Goal: Task Accomplishment & Management: Use online tool/utility

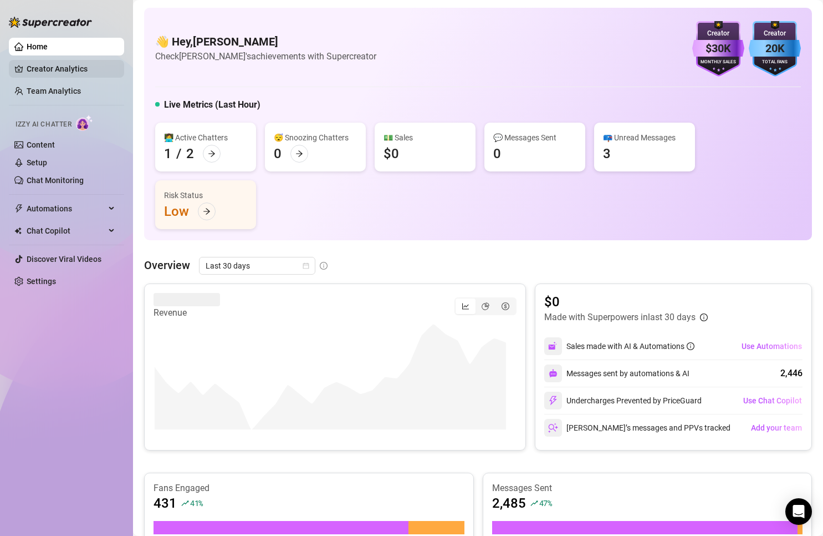
click at [53, 69] on link "Creator Analytics" at bounding box center [71, 69] width 89 height 18
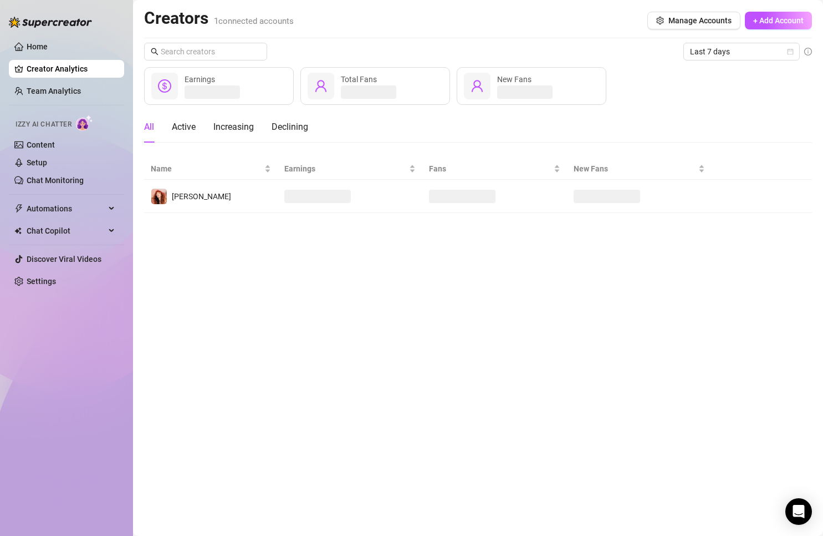
drag, startPoint x: 49, startPoint y: 84, endPoint x: 49, endPoint y: 130, distance: 46.0
click at [49, 86] on link "Team Analytics" at bounding box center [54, 90] width 54 height 9
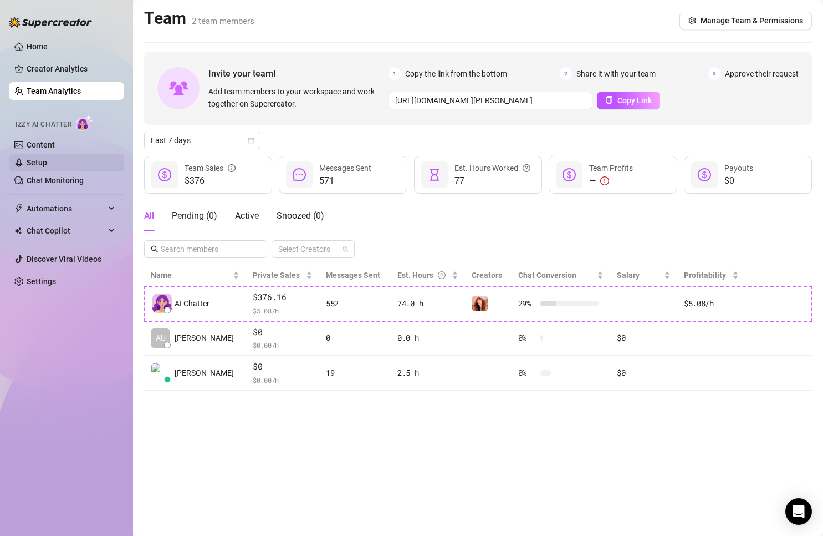
click at [47, 165] on link "Setup" at bounding box center [37, 162] width 21 height 9
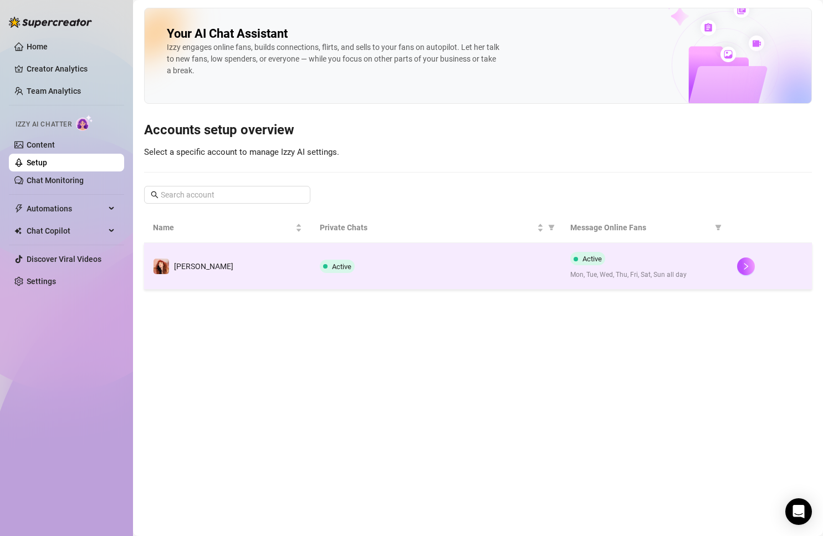
click at [241, 269] on td "[PERSON_NAME]" at bounding box center [227, 266] width 167 height 47
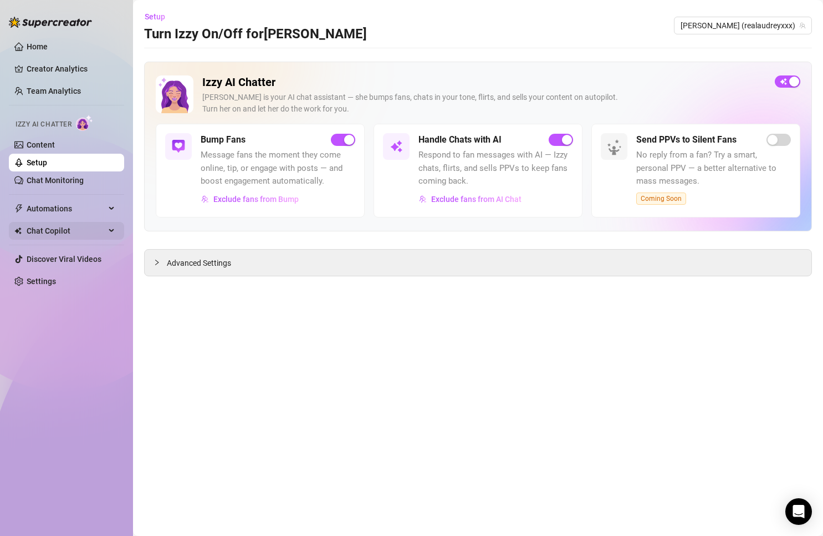
click at [48, 231] on span "Chat Copilot" at bounding box center [66, 231] width 79 height 18
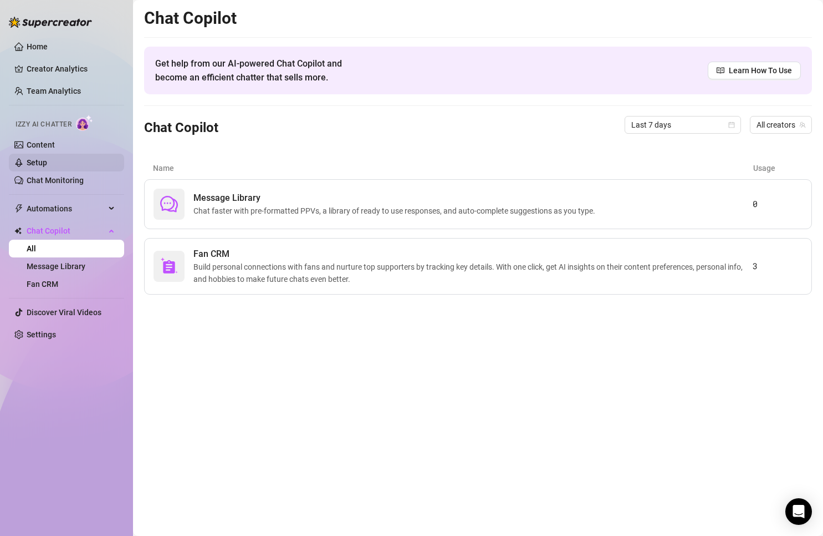
click at [47, 165] on link "Setup" at bounding box center [37, 162] width 21 height 9
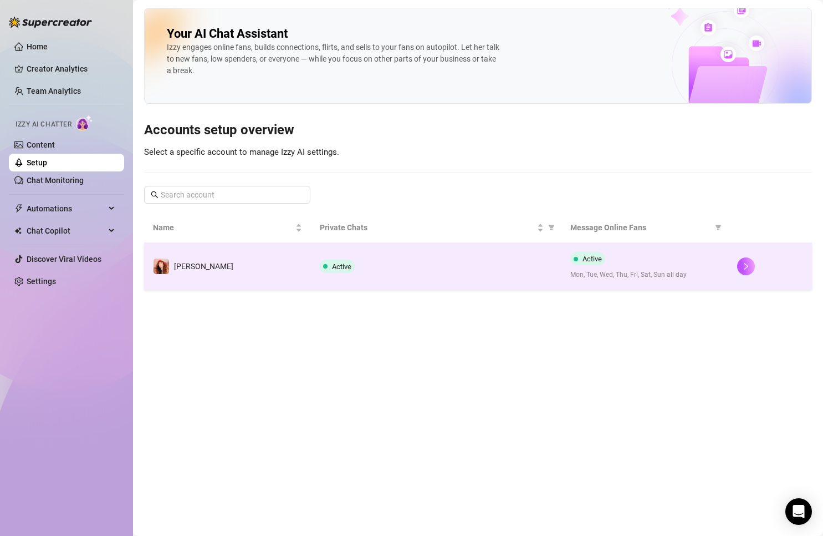
click at [370, 251] on td "Active" at bounding box center [436, 266] width 251 height 47
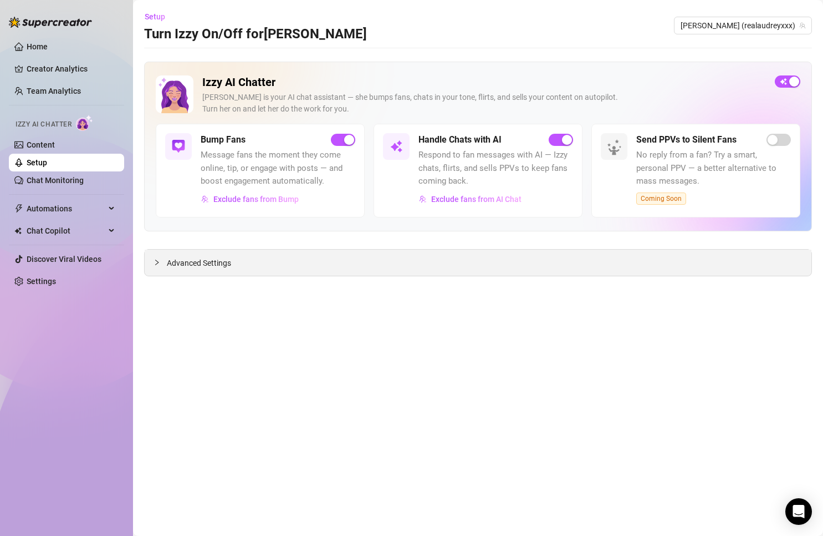
click at [187, 269] on span "Advanced Settings" at bounding box center [199, 263] width 64 height 12
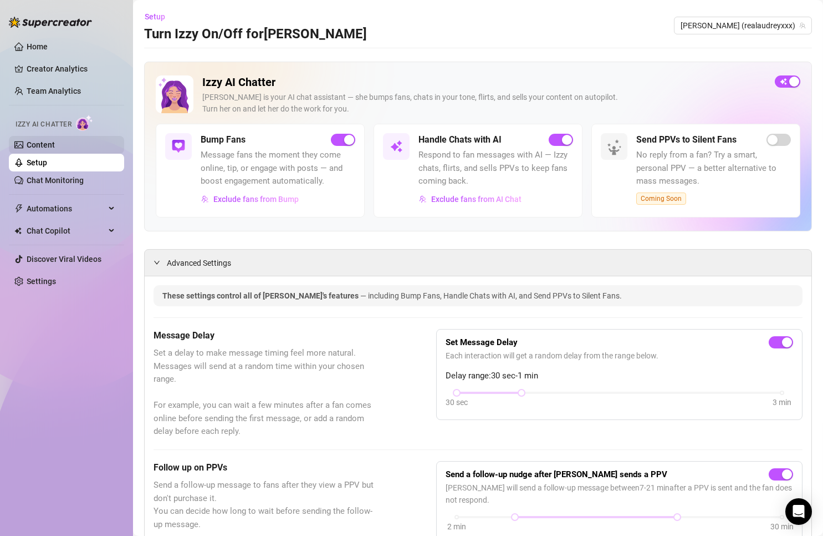
click at [53, 140] on link "Content" at bounding box center [41, 144] width 28 height 9
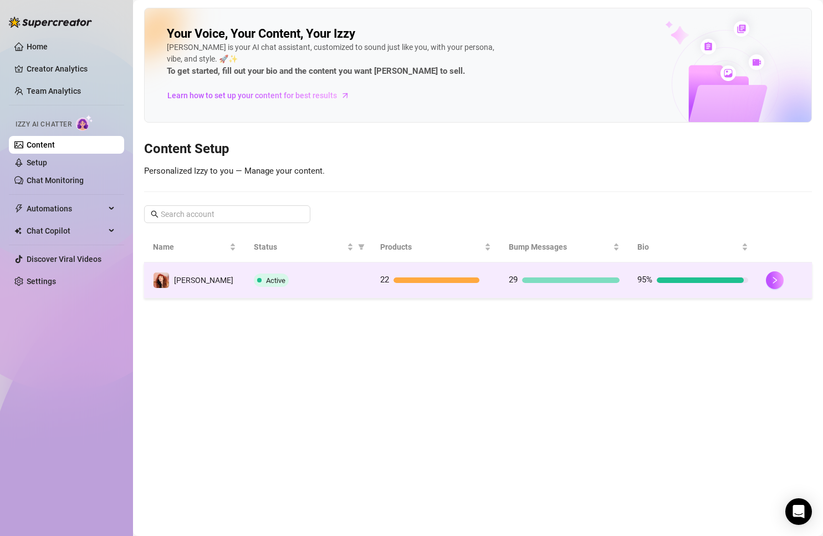
click at [718, 279] on div at bounding box center [700, 280] width 87 height 6
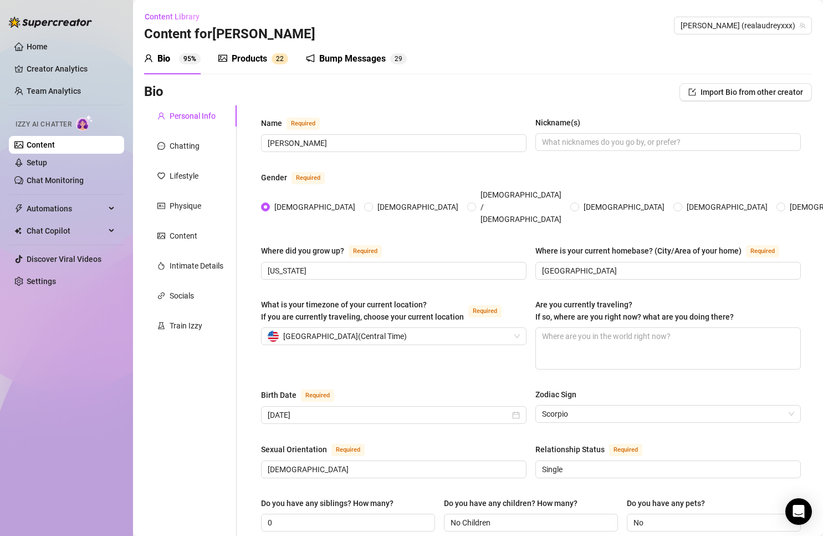
click at [357, 55] on div "Bump Messages" at bounding box center [352, 58] width 67 height 13
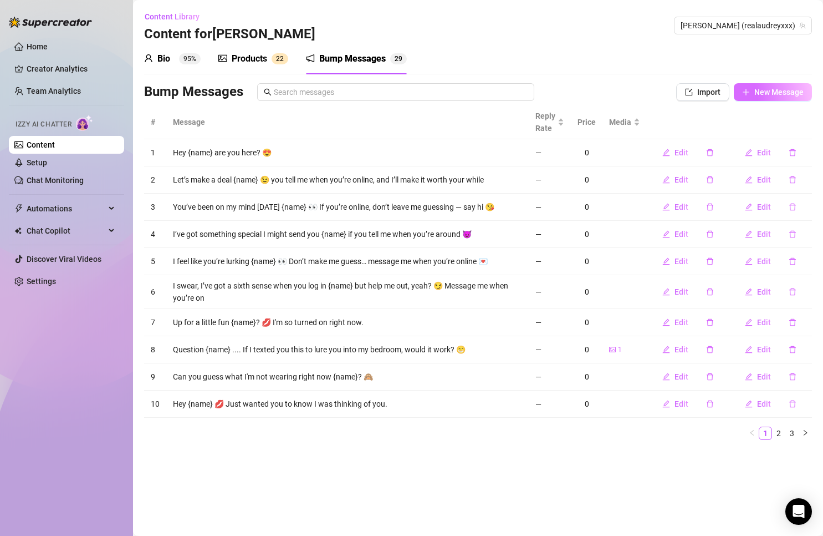
click at [754, 90] on button "New Message" at bounding box center [773, 92] width 78 height 18
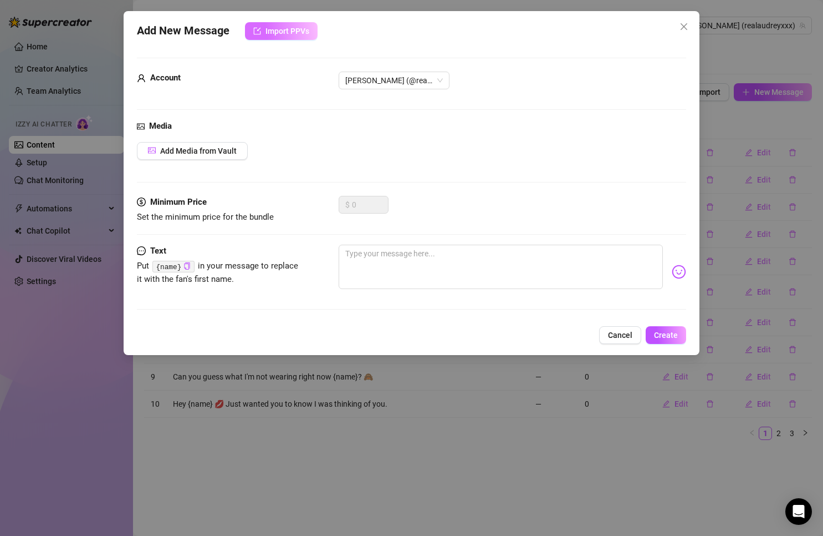
click at [284, 29] on span "Import PPVs" at bounding box center [288, 31] width 44 height 9
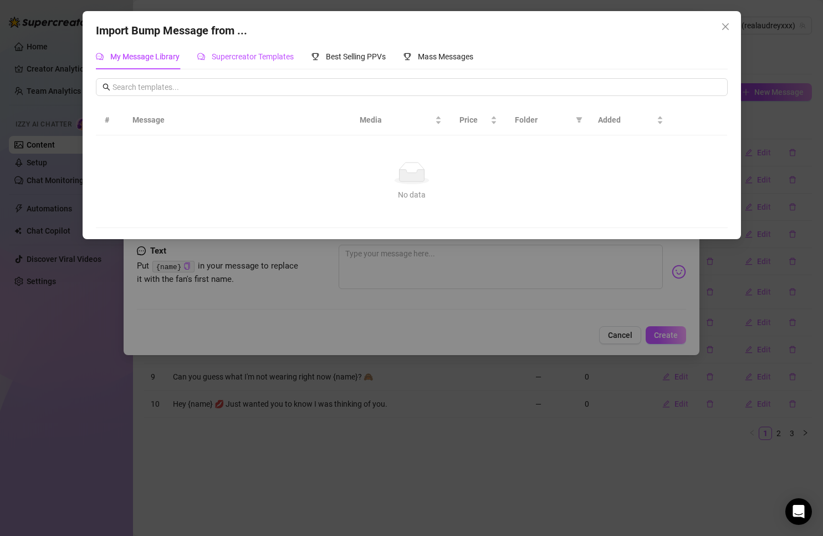
click at [255, 61] on span "Supercreator Templates" at bounding box center [253, 56] width 82 height 9
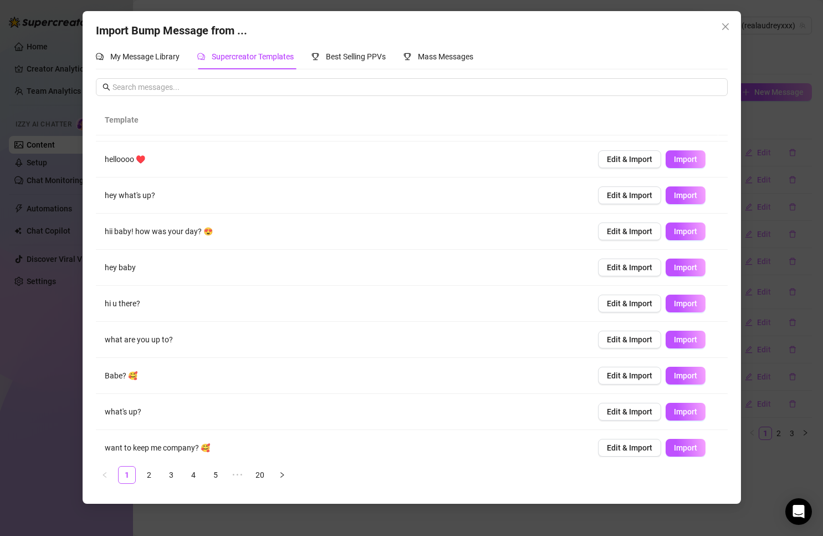
scroll to position [39, 0]
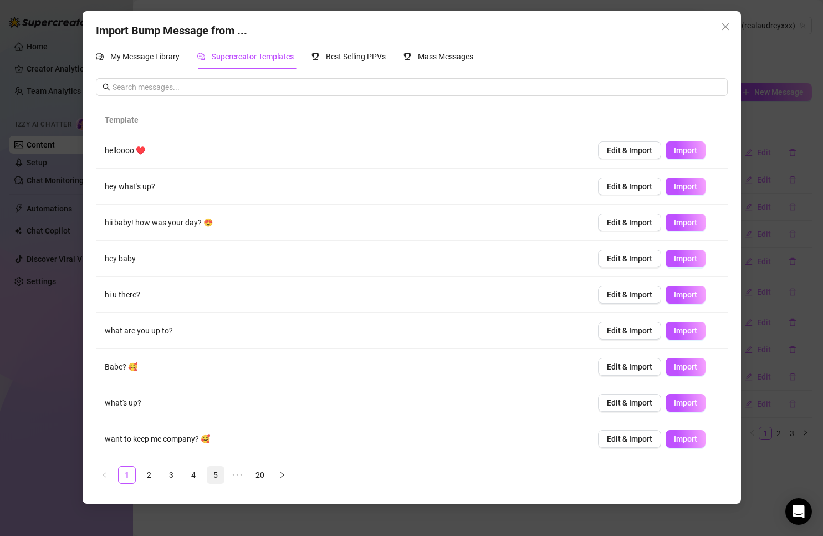
click at [215, 482] on link "5" at bounding box center [215, 474] width 17 height 17
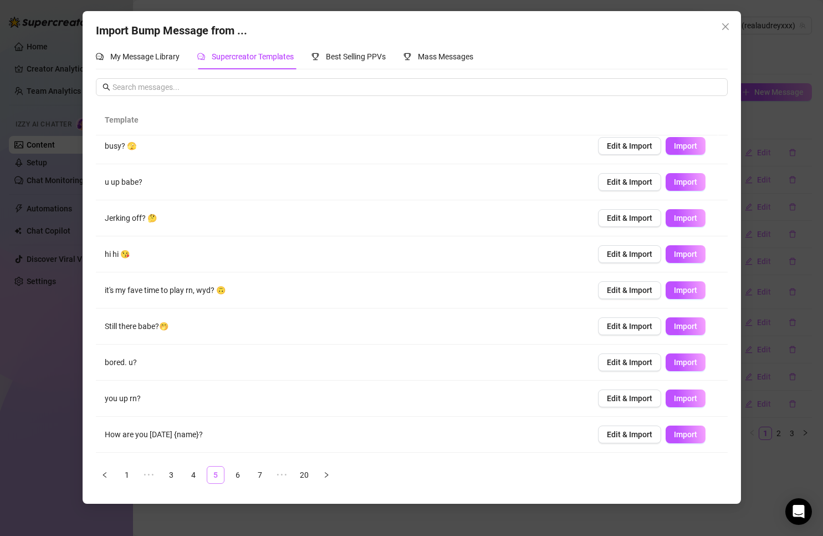
scroll to position [0, 0]
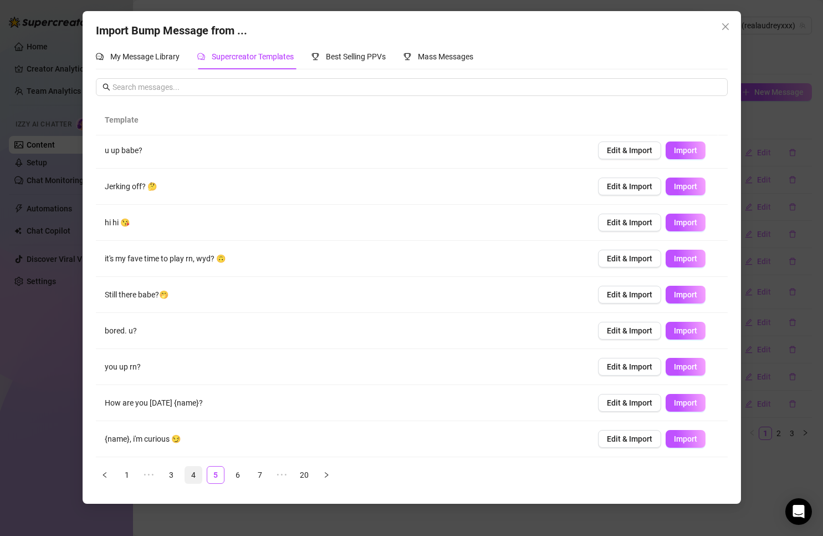
click at [190, 471] on link "4" at bounding box center [193, 474] width 17 height 17
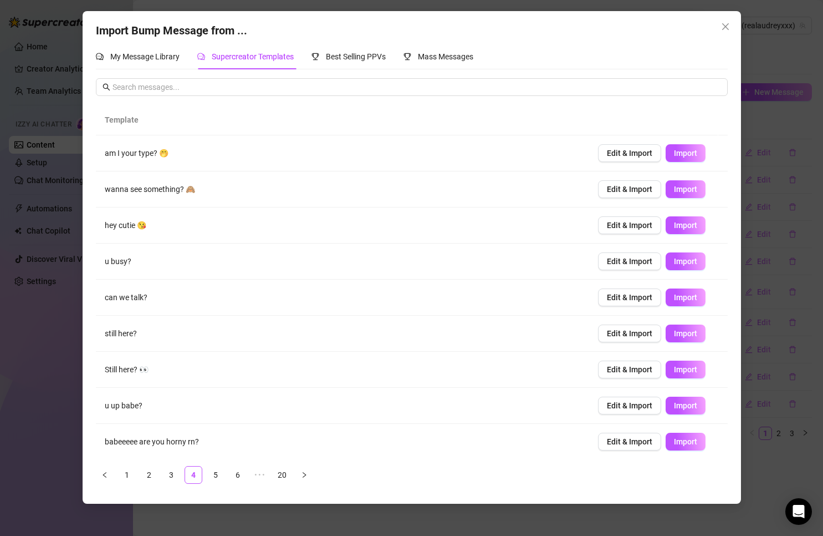
click at [129, 368] on td "Still here? 👀" at bounding box center [342, 370] width 493 height 36
click at [674, 367] on span "Import" at bounding box center [685, 369] width 23 height 9
click at [632, 187] on span "Edit & Import" at bounding box center [629, 189] width 45 height 9
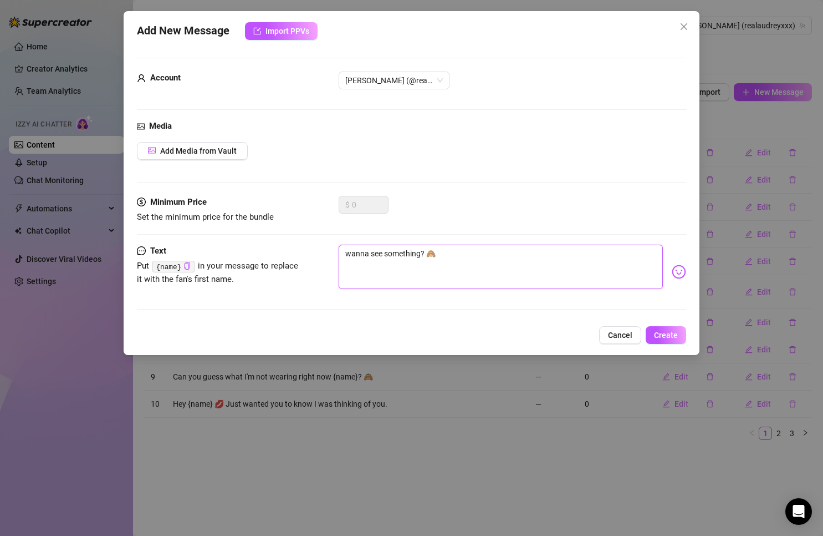
drag, startPoint x: 349, startPoint y: 244, endPoint x: 344, endPoint y: 252, distance: 9.4
click at [348, 245] on textarea "wanna see something? 🙈" at bounding box center [501, 267] width 325 height 44
click at [343, 258] on textarea "wanna see something? 🙈" at bounding box center [501, 267] width 325 height 44
type textarea "Wwanna see something? 🙈"
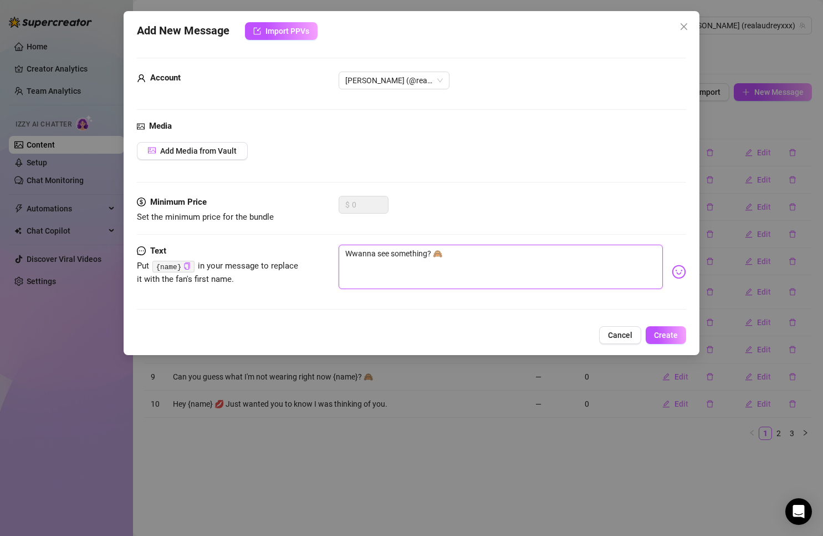
type textarea "Wanna see something? 🙈"
type textarea "Wanna see something ? 🙈"
click at [177, 261] on code "{name}" at bounding box center [173, 267] width 42 height 12
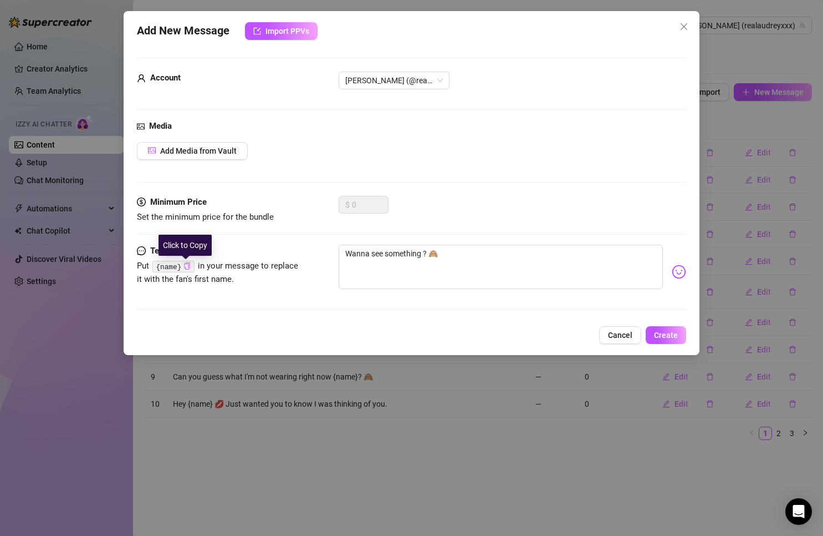
click at [184, 266] on icon "copy" at bounding box center [187, 265] width 7 height 7
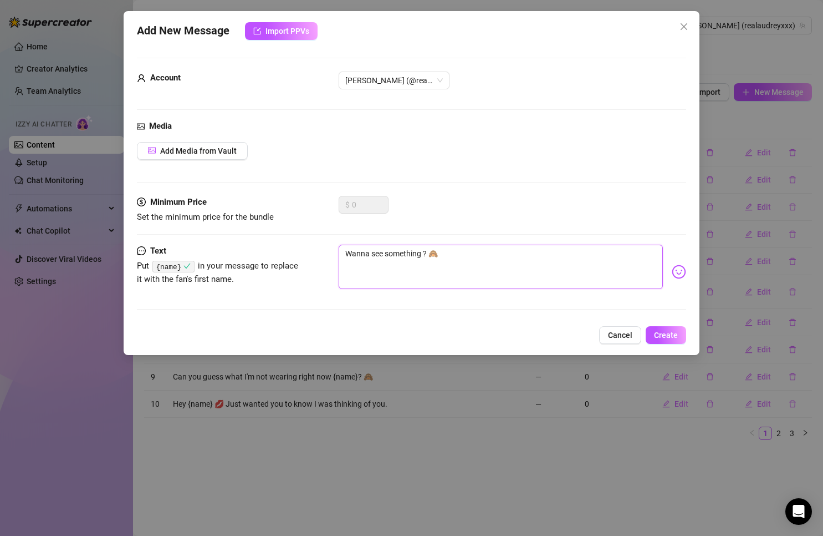
drag, startPoint x: 421, startPoint y: 257, endPoint x: 452, endPoint y: 260, distance: 31.2
click at [425, 257] on textarea "Wanna see something ? 🙈" at bounding box center [501, 267] width 325 height 44
paste textarea "{name}"
type textarea "Wanna see something {name}? 🙈"
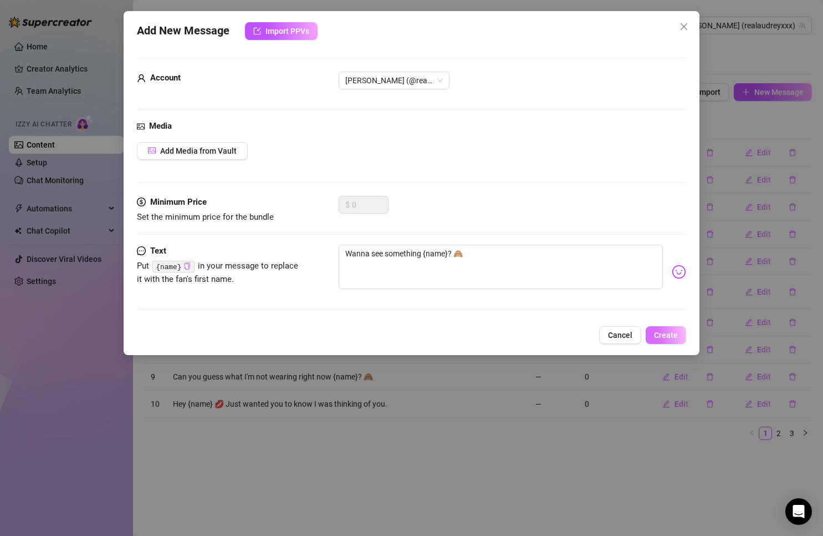
click at [668, 330] on span "Create" at bounding box center [666, 334] width 24 height 9
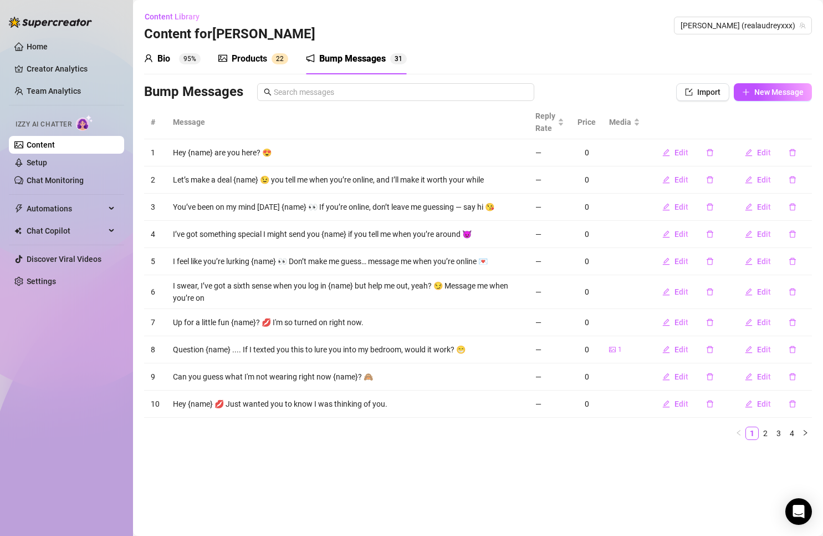
drag, startPoint x: 133, startPoint y: 489, endPoint x: 222, endPoint y: 532, distance: 99.2
click at [133, 486] on aside "Home Creator Analytics Team Analytics Izzy AI Chatter Content Setup Chat Monito…" at bounding box center [66, 268] width 133 height 536
click at [715, 94] on span "Import" at bounding box center [709, 92] width 23 height 9
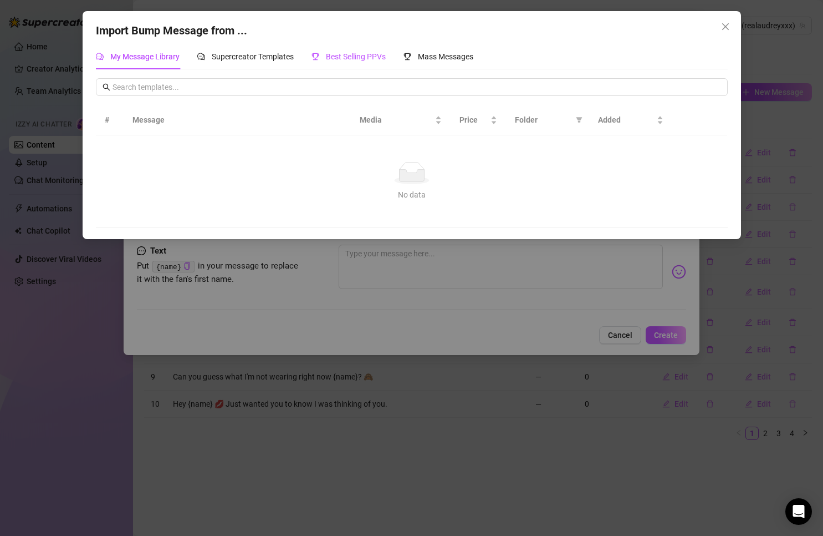
click at [364, 55] on span "Best Selling PPVs" at bounding box center [356, 56] width 60 height 9
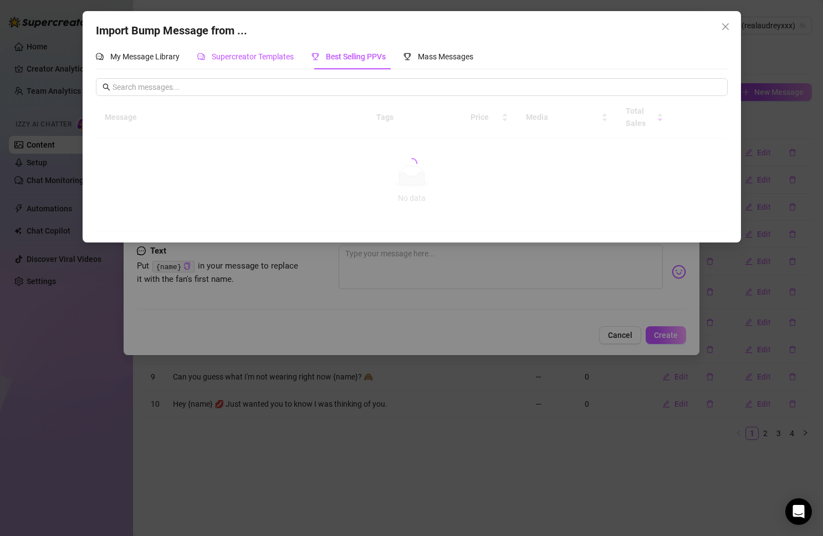
click at [282, 58] on span "Supercreator Templates" at bounding box center [253, 56] width 82 height 9
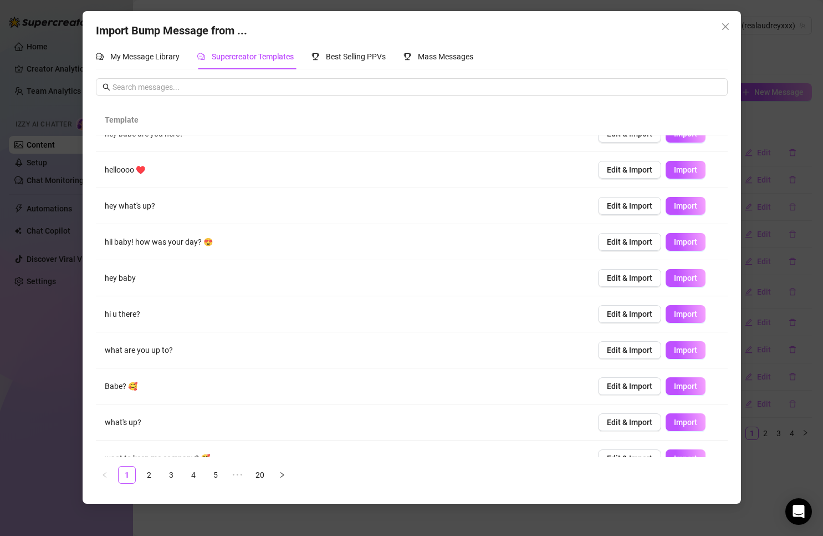
scroll to position [39, 0]
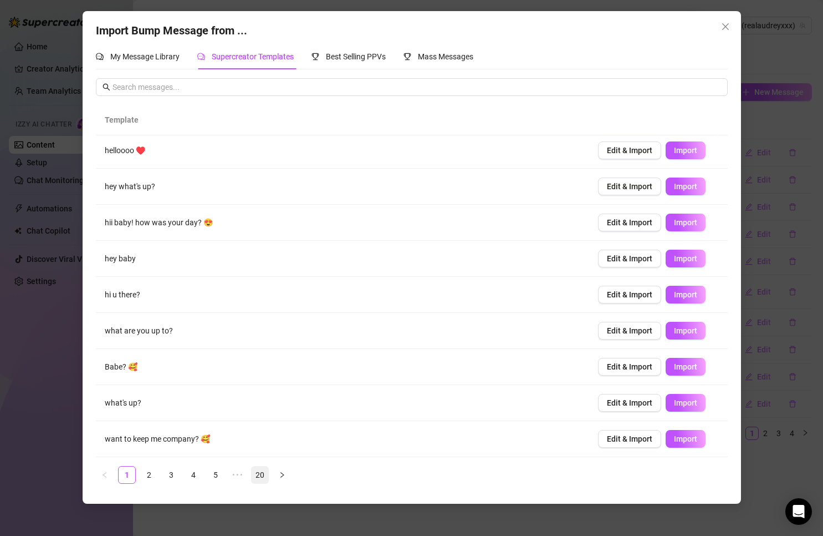
click at [257, 476] on link "20" at bounding box center [260, 474] width 17 height 17
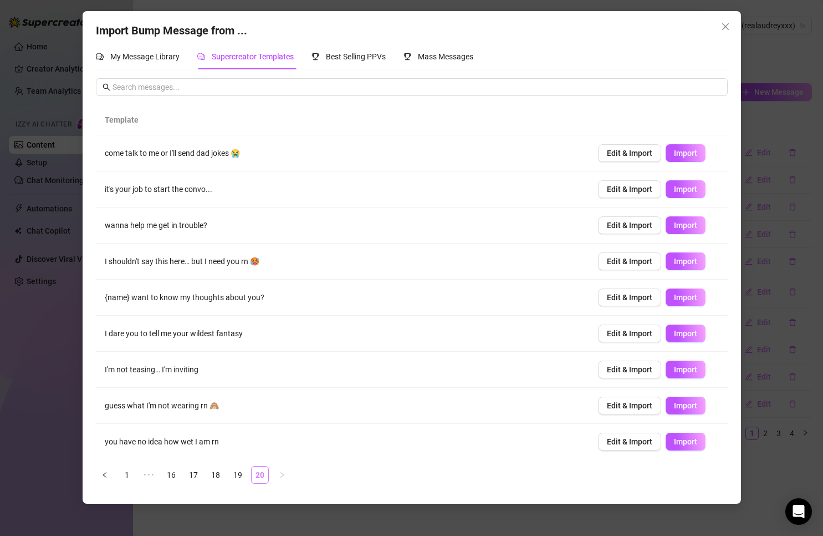
scroll to position [0, 0]
click at [627, 333] on span "Edit & Import" at bounding box center [629, 333] width 45 height 9
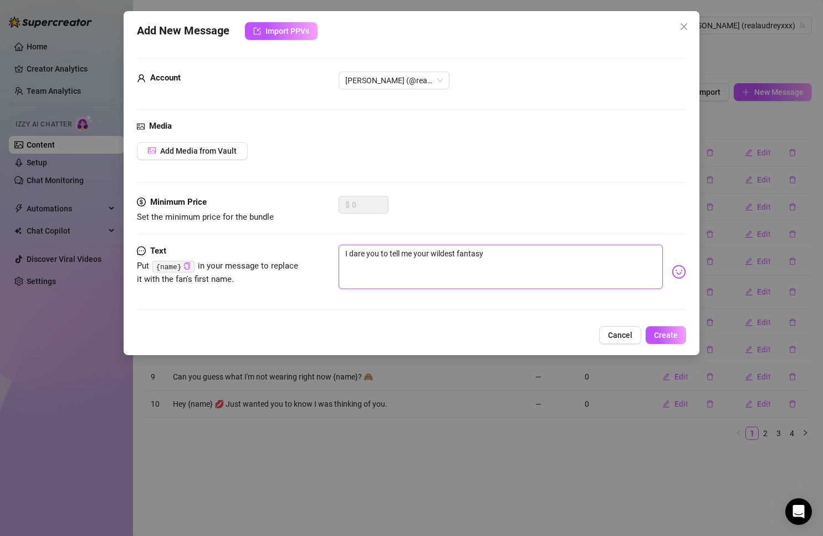
drag, startPoint x: 355, startPoint y: 252, endPoint x: 340, endPoint y: 252, distance: 15.5
click at [340, 252] on textarea "I dare you to tell me your wildest fantasy" at bounding box center [501, 267] width 325 height 44
click at [397, 252] on textarea "I dare you to tell me your wildest fantasy" at bounding box center [501, 267] width 325 height 44
click at [515, 253] on textarea "I dare you to tell me your wildest fantasy" at bounding box center [501, 267] width 325 height 44
type textarea "I dare you to tell me your wildest fantasy"
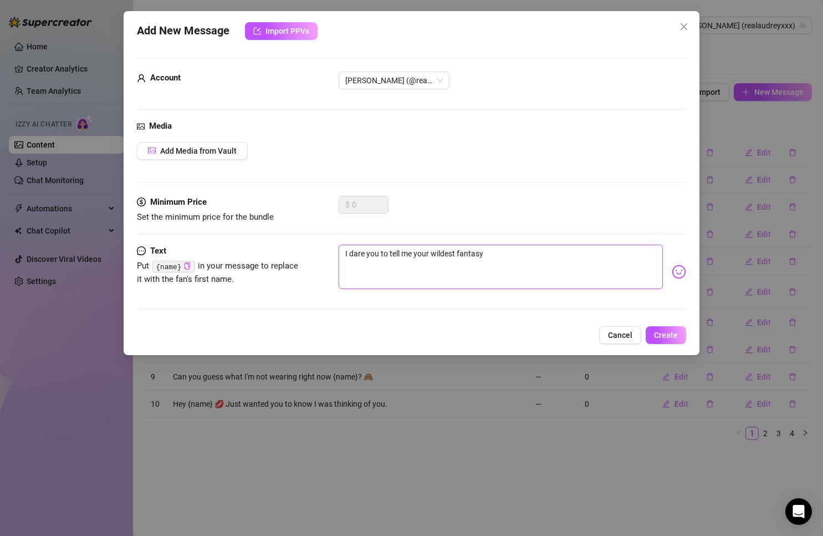
type textarea "I dare you to tell me your wildest fantasy"
click at [164, 265] on code "{name}" at bounding box center [173, 267] width 42 height 12
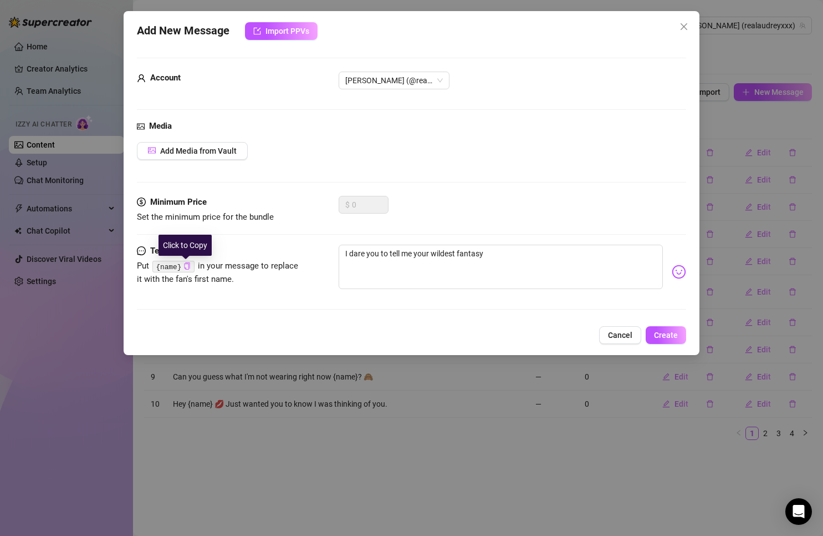
click at [186, 266] on icon "copy" at bounding box center [187, 265] width 7 height 7
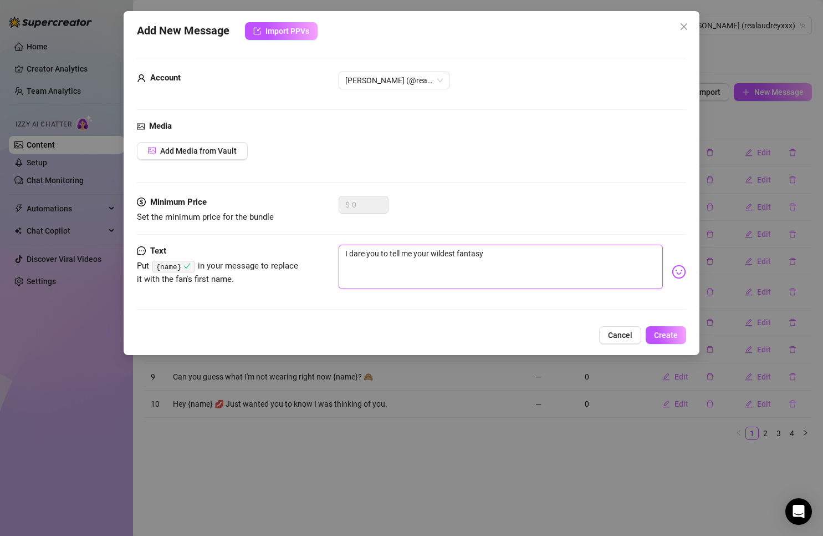
click at [546, 269] on textarea "I dare you to tell me your wildest fantasy" at bounding box center [501, 267] width 325 height 44
paste textarea "{name}"
type textarea "I dare you to tell me your wildest fantasy {name}"
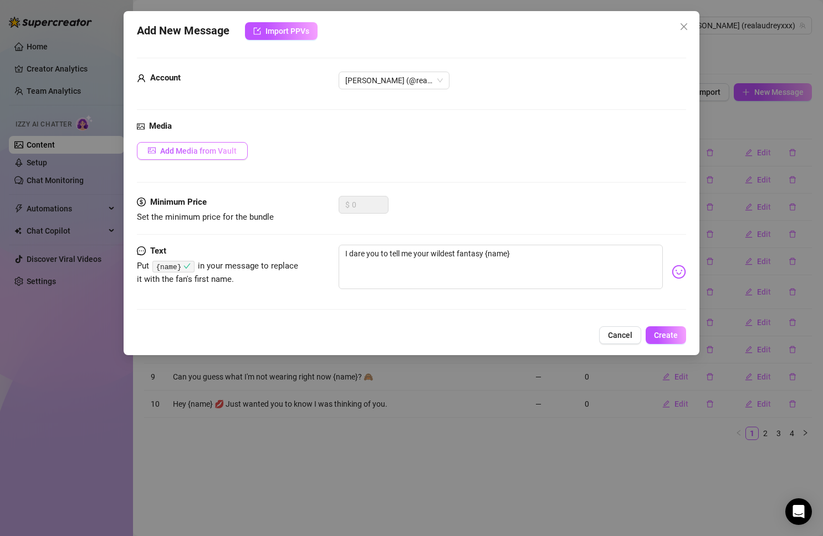
click at [186, 151] on span "Add Media from Vault" at bounding box center [198, 150] width 77 height 9
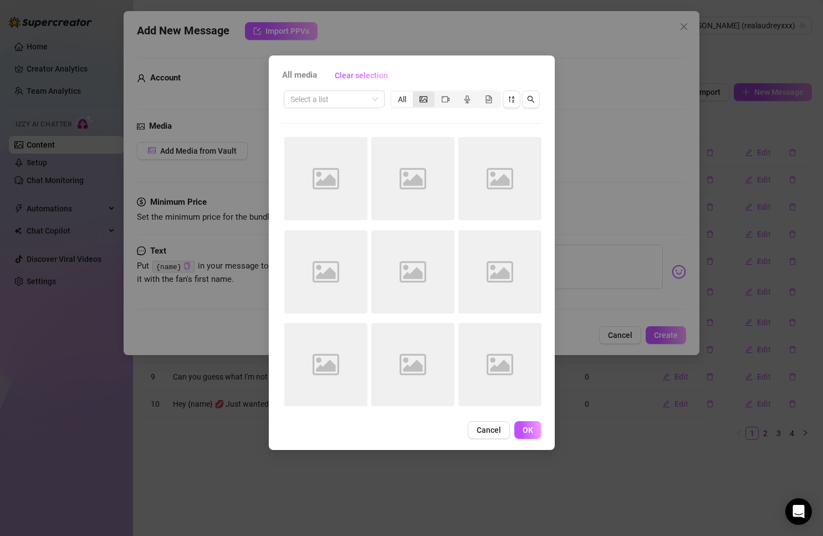
click at [424, 95] on icon "picture" at bounding box center [424, 99] width 8 height 8
click at [416, 93] on input "segmented control" at bounding box center [416, 93] width 0 height 0
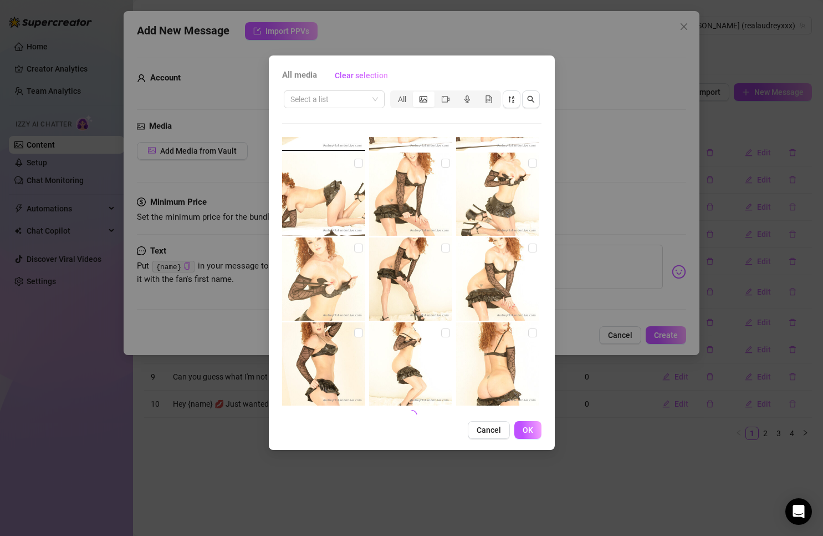
scroll to position [418, 0]
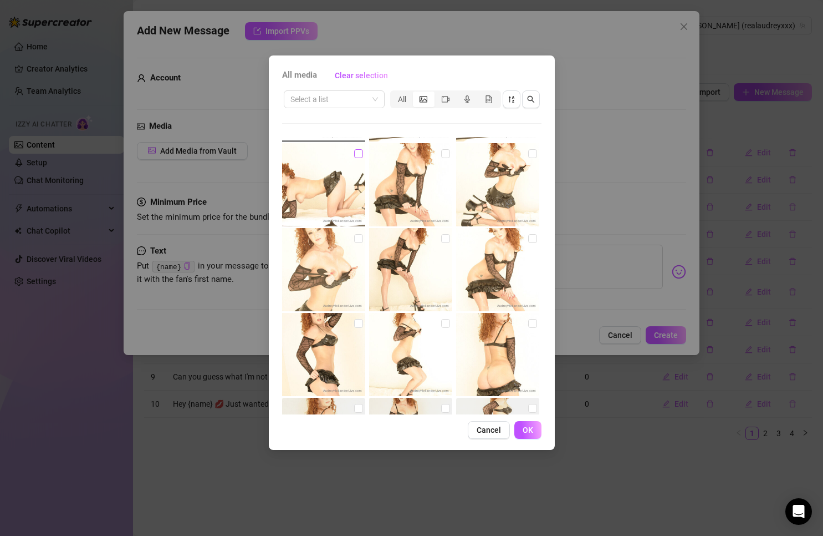
click at [354, 159] on label at bounding box center [358, 153] width 9 height 12
click at [354, 158] on input "checkbox" at bounding box center [358, 153] width 9 height 9
checkbox input "true"
click at [525, 429] on span "OK" at bounding box center [528, 429] width 11 height 9
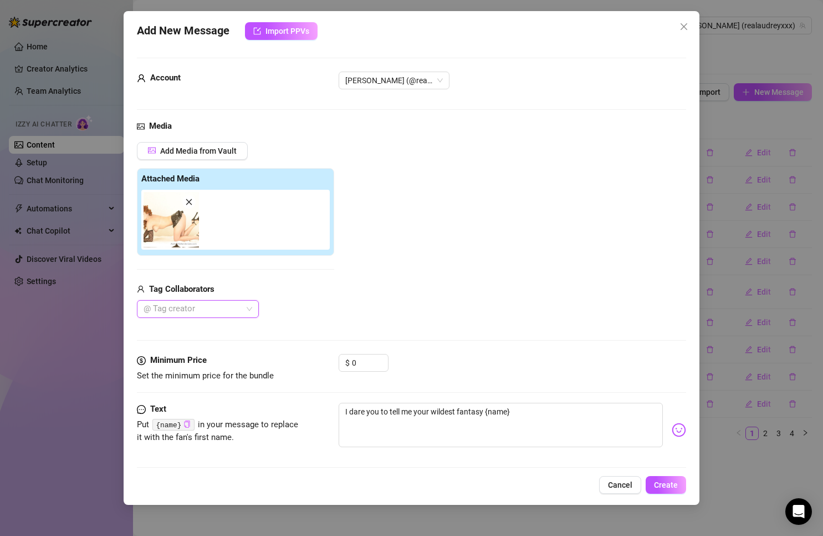
scroll to position [8, 0]
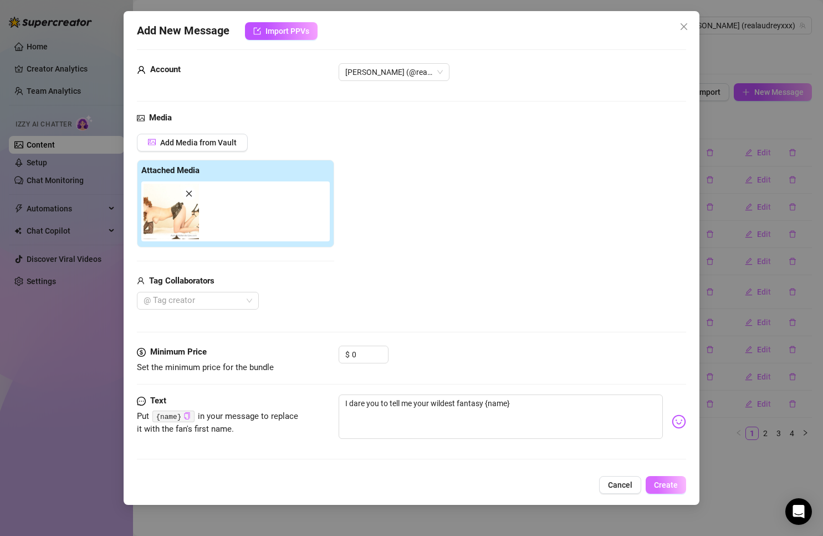
click at [664, 482] on span "Create" at bounding box center [666, 484] width 24 height 9
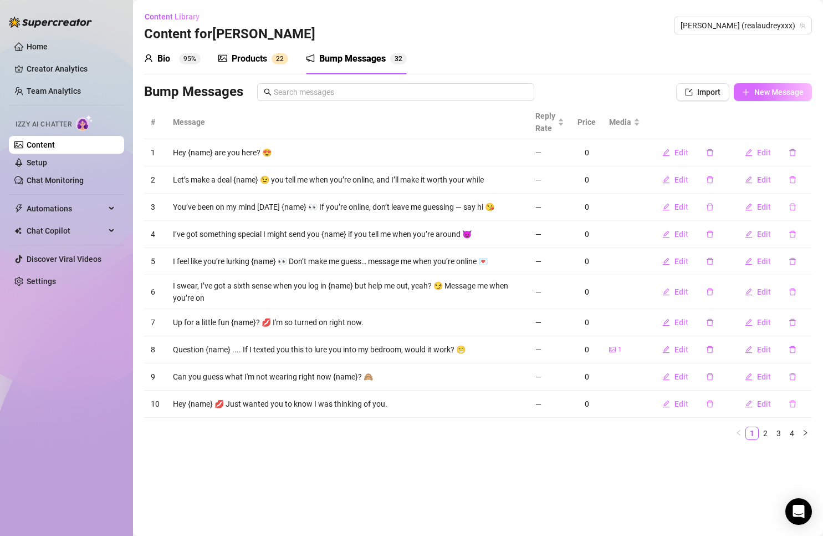
click at [762, 89] on span "New Message" at bounding box center [779, 92] width 49 height 9
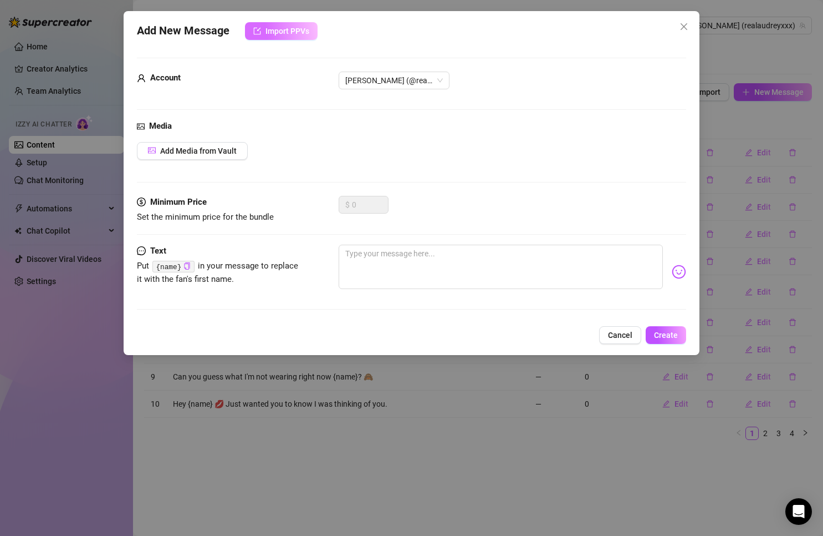
click at [291, 27] on span "Import PPVs" at bounding box center [288, 31] width 44 height 9
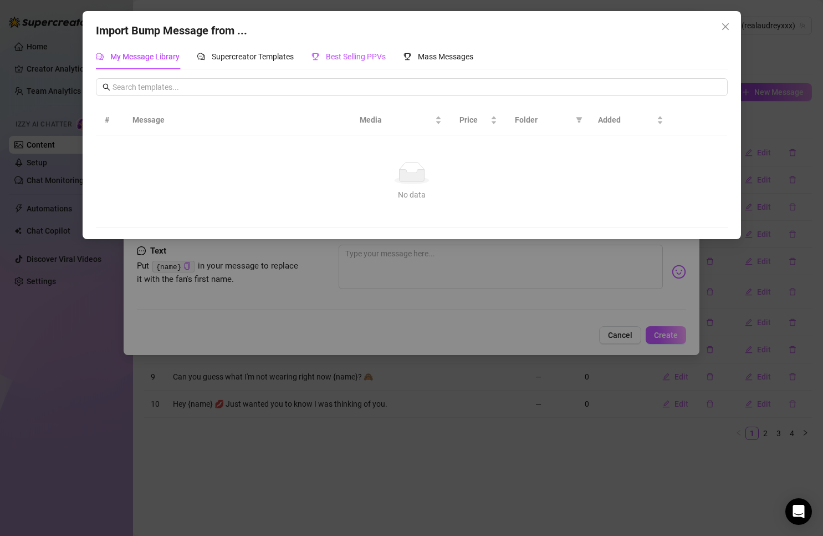
click at [382, 58] on span "Best Selling PPVs" at bounding box center [356, 56] width 60 height 9
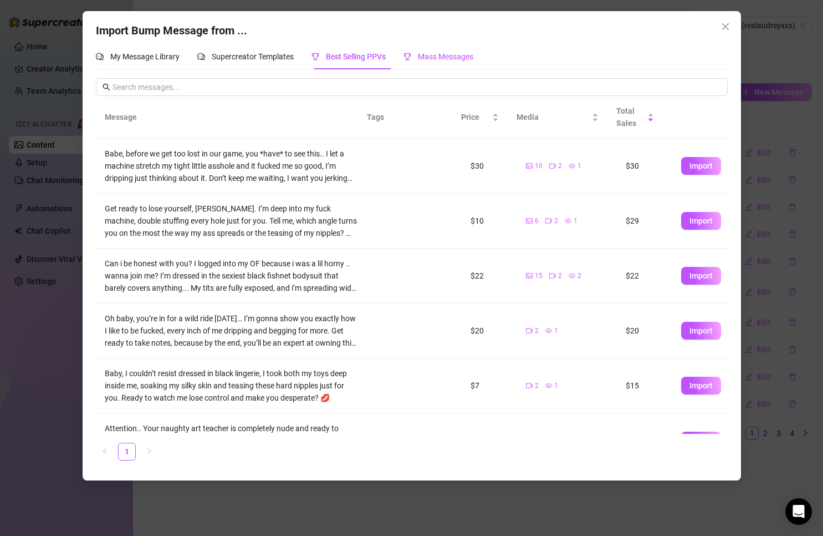
click at [447, 59] on span "Mass Messages" at bounding box center [445, 56] width 55 height 9
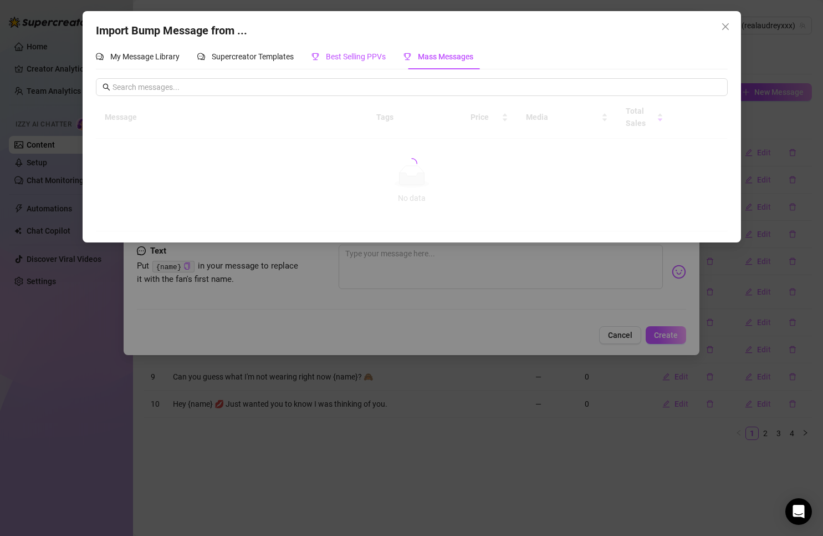
click at [319, 61] on span at bounding box center [316, 56] width 8 height 9
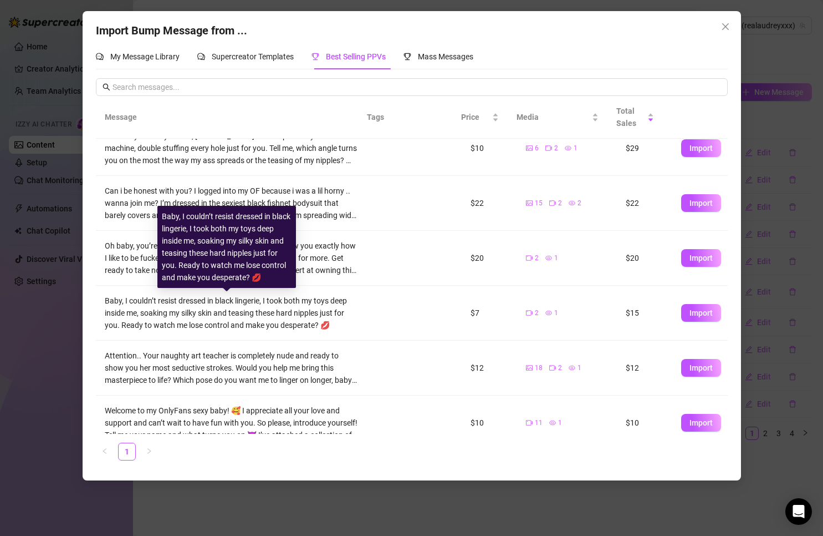
scroll to position [0, 0]
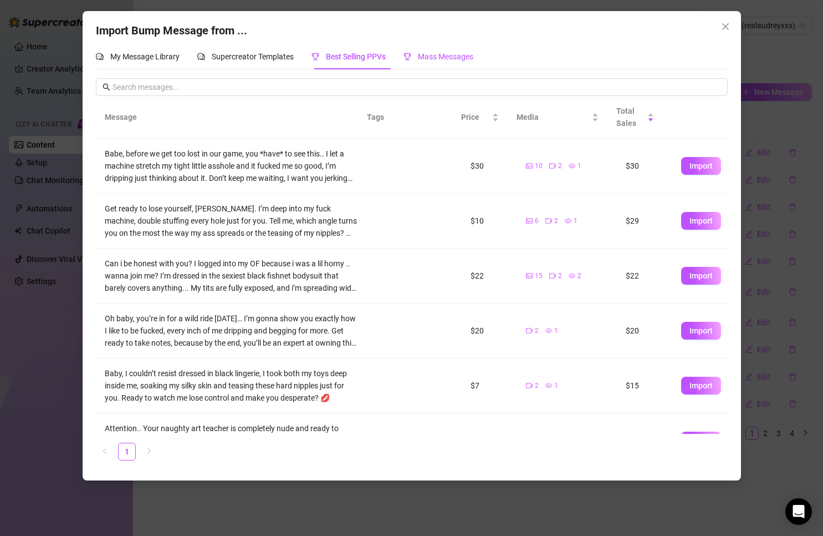
click at [436, 60] on span "Mass Messages" at bounding box center [445, 56] width 55 height 9
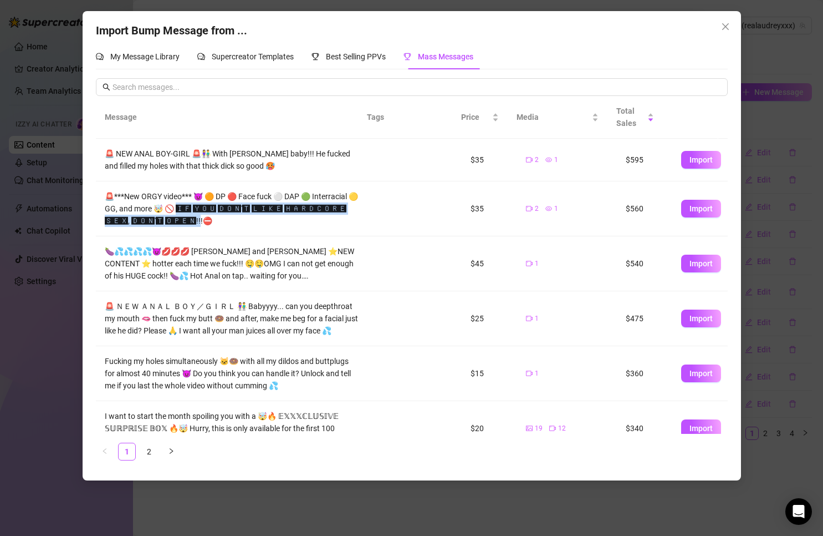
drag, startPoint x: 228, startPoint y: 209, endPoint x: 245, endPoint y: 216, distance: 17.6
click at [245, 216] on div "🚨***New ORGY video*** 😈 🟠 DP 🔴 Face fuck ⚪️ DAP 🟢 Interracial 🟡 GG, and more 🤯 …" at bounding box center [232, 208] width 254 height 37
copy div "🅾🅽'🆃 🅻🅸🅺🅴 🅷🅰🆁🅳🅲🅾🆁🅴 🆂🅴🆇, 🅳🅾🅽'🆃 🅾🅿🅴🅽!!!⛔️"
click at [724, 26] on icon "close" at bounding box center [725, 26] width 9 height 9
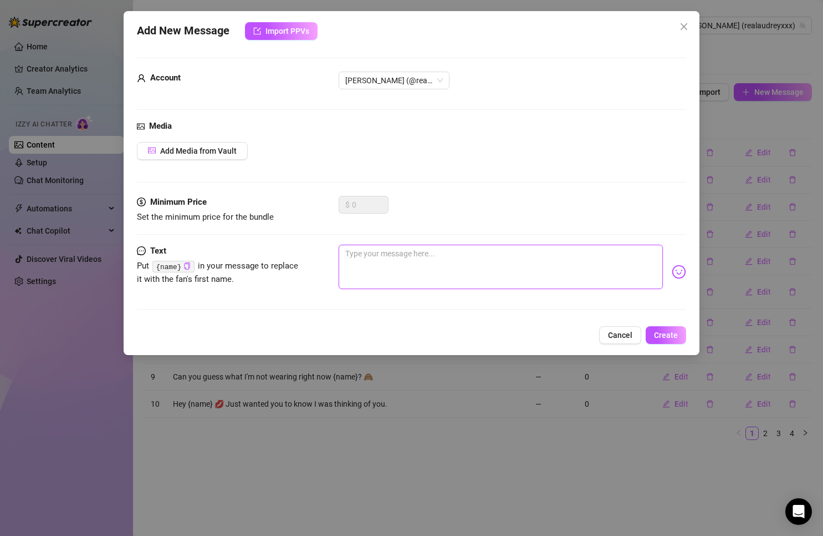
drag, startPoint x: 345, startPoint y: 269, endPoint x: 363, endPoint y: 271, distance: 17.3
click at [346, 269] on textarea at bounding box center [501, 267] width 325 height 44
paste textarea "🅸🅵 🆈🅾🆄 🅳🅾🅽'🆃 🅻🅸🅺🅴 🅷🅰🆁🅳🅲🅾🆁🅴 🆂🅴🆇, 🅳🅾🅽'🆃 🅾🅿🅴🅽!!"
type textarea "🅸🅵 🆈🅾🆄 🅳🅾🅽'🆃 🅻🅸🅺🅴 🅷🅰🆁🅳🅲🅾🆁🅴 🆂🅴🆇, 🅳🅾🅽'🆃 🅾🅿🅴🅽!!"
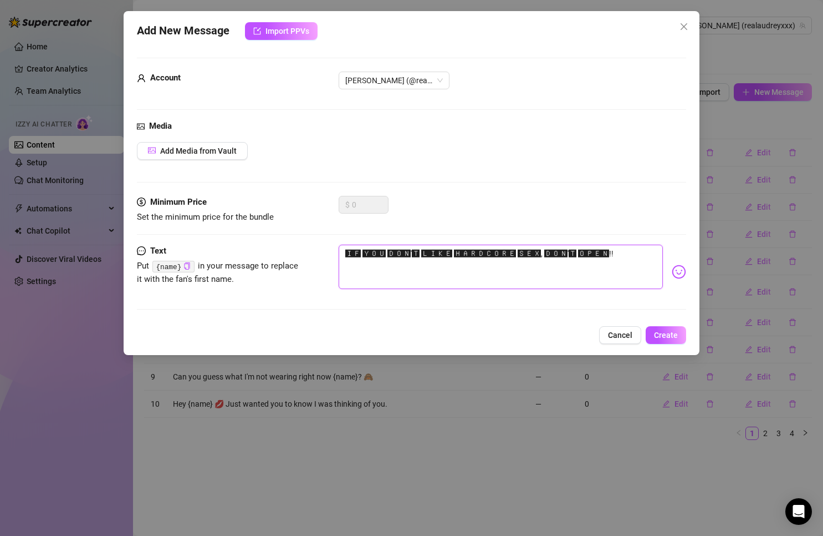
click at [421, 251] on textarea "🅸🅵 🆈🅾🆄 🅳🅾🅽'🆃 🅻🅸🅺🅴 🅷🅰🆁🅳🅲🅾🆁🅴 🆂🅴🆇, 🅳🅾🅽'🆃 🅾🅿🅴🅽!!" at bounding box center [501, 267] width 325 height 44
paste textarea
type textarea "🅸🅵 🆈🅾🆄 🅳🅾🅽'🆃 🅻🅸🅺🅴 🅷🅸🅰🆁🅳🅲🅾🆁🅴 🆂🅴🆇, 🅳🅾🅽'🆃 🅾🅿🅴🅽!!"
click at [446, 251] on textarea "🅸🅵 🆈🅾🆄 🅳🅾🅽'🆃 🅻🅸🅺🅴 🅷🅸🅰🆁🅳🅲🅾🆁🅴 🆂🅴🆇, 🅳🅾🅽'🆃 🅾🅿🅴🅽!!" at bounding box center [501, 267] width 325 height 44
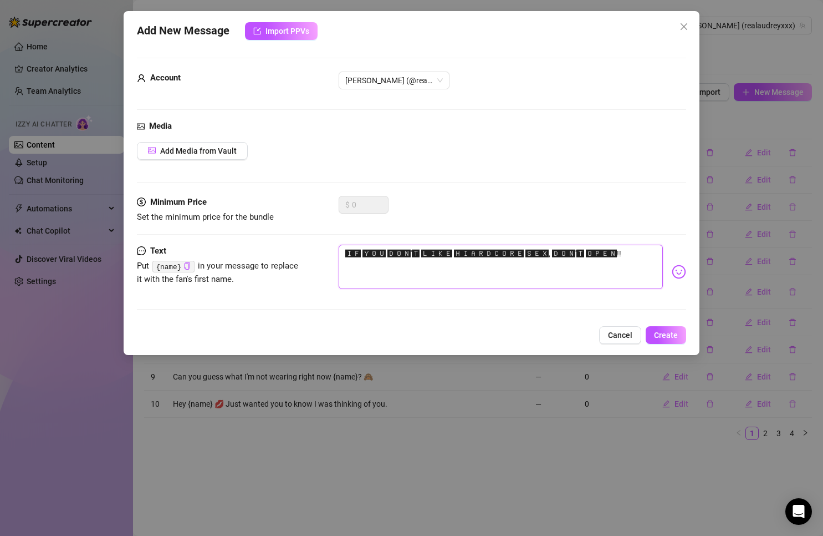
drag, startPoint x: 441, startPoint y: 251, endPoint x: 297, endPoint y: 250, distance: 144.2
click at [297, 250] on div "Text Put {name} in your message to replace it with the fan's first name. 🅸🅵 🆈🅾🆄…" at bounding box center [412, 272] width 550 height 54
type textarea "🅷🅸🅰🆁🅳🅲🅾🆁🅴 🆂🅴🆇, 🅳🅾🅽'🆃 🅾🅿🅴🅽!!"
drag, startPoint x: 359, startPoint y: 253, endPoint x: 489, endPoint y: 254, distance: 130.3
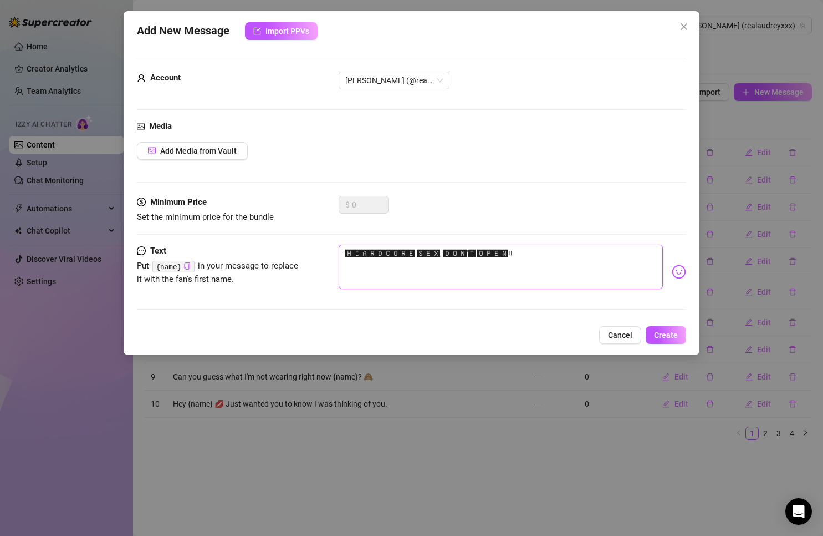
click at [489, 254] on textarea "🅷🅸🅰🆁🅳🅲🅾🆁🅴 🆂🅴🆇, 🅳🅾🅽'🆃 🅾🅿🅴🅽!!" at bounding box center [501, 267] width 325 height 44
type textarea "🅷🅸!"
click at [489, 254] on textarea "🅷🅸!" at bounding box center [501, 267] width 325 height 44
type textarea "🅷🅸"
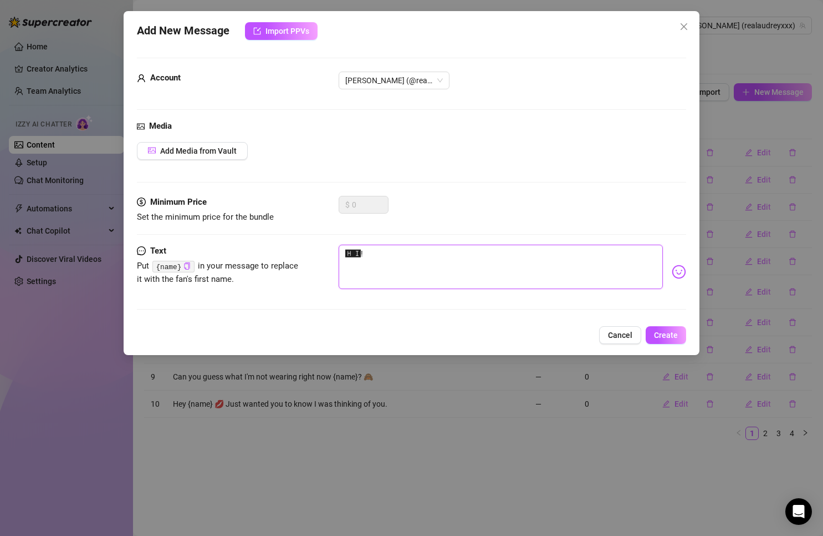
type textarea "🅷🅸"
click at [673, 267] on img at bounding box center [679, 271] width 14 height 14
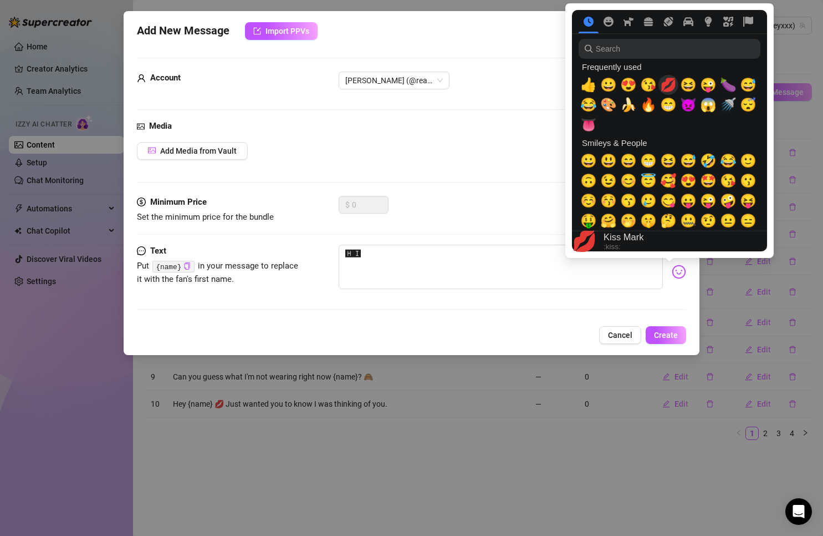
click at [663, 83] on span "💋" at bounding box center [668, 85] width 17 height 16
type textarea "🅷🅸 💋"
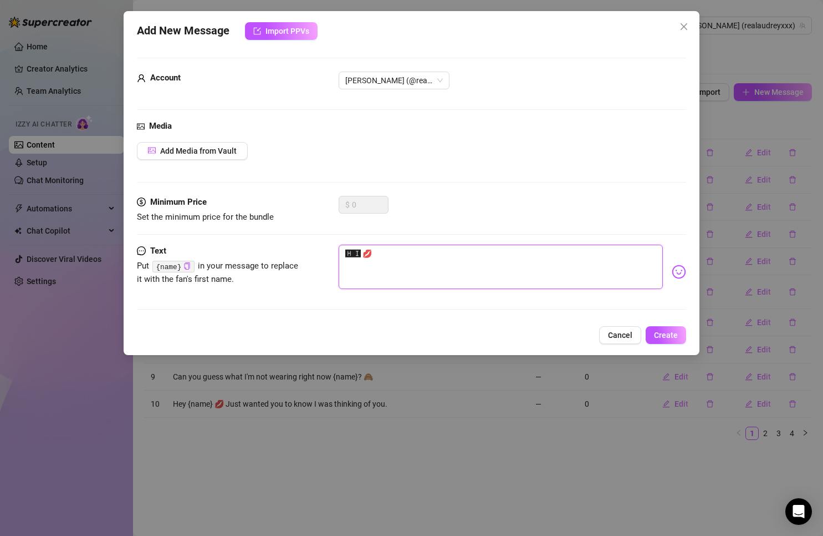
type textarea "🅷🅸 💋"
click at [452, 234] on div at bounding box center [412, 234] width 550 height 1
click at [421, 251] on textarea "🅷🅸 💋" at bounding box center [501, 267] width 325 height 44
type textarea "🅷🅸 💋"
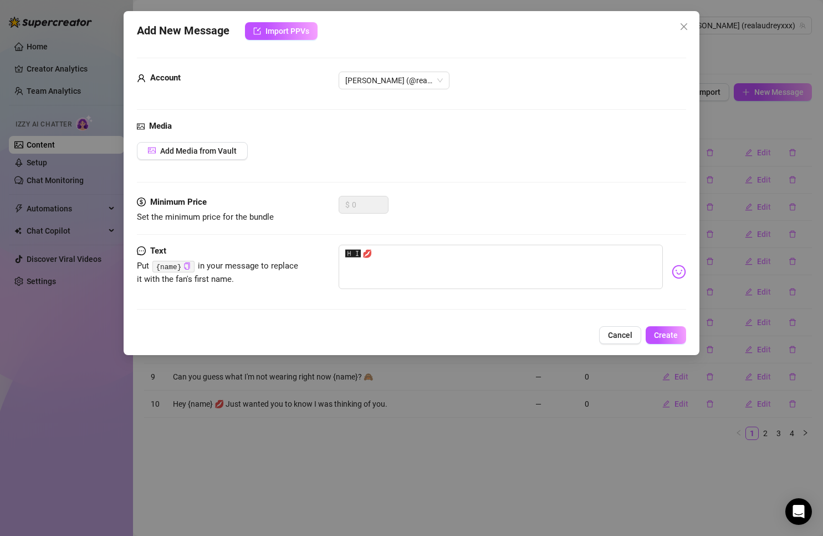
click at [173, 265] on code "{name}" at bounding box center [173, 267] width 42 height 12
click at [187, 267] on icon "copy" at bounding box center [187, 265] width 7 height 7
click at [399, 250] on textarea "🅷🅸 💋" at bounding box center [501, 267] width 325 height 44
click at [368, 250] on textarea "🅷🅸 💋" at bounding box center [501, 267] width 325 height 44
paste textarea "{name}"
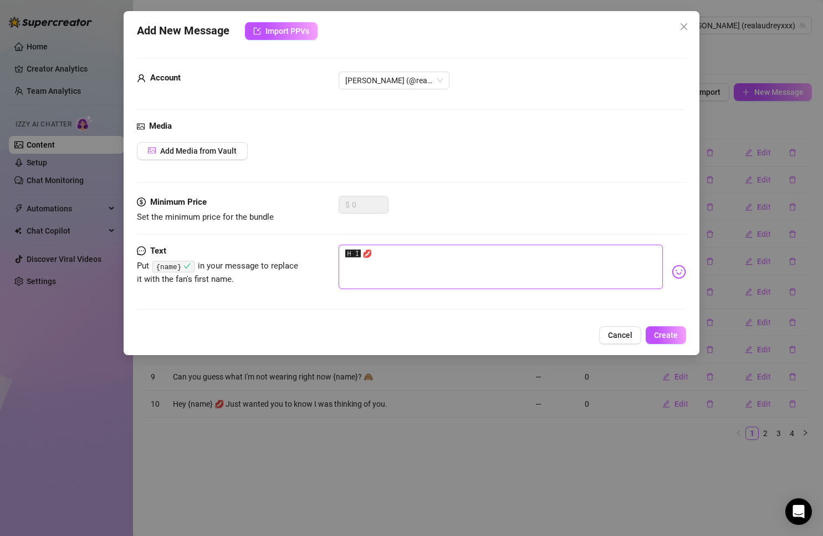
type textarea "🅷🅸 {name}💋"
type textarea "🅷🅸 {name} 💋"
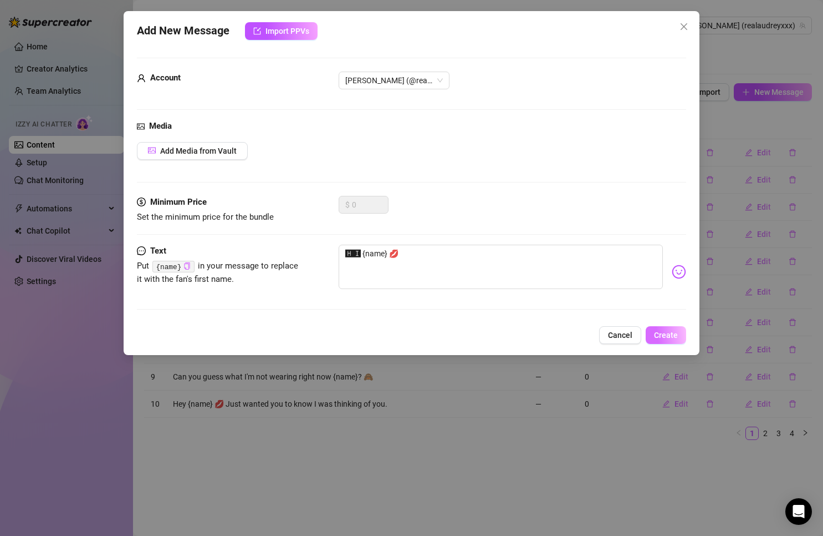
click at [660, 337] on span "Create" at bounding box center [666, 334] width 24 height 9
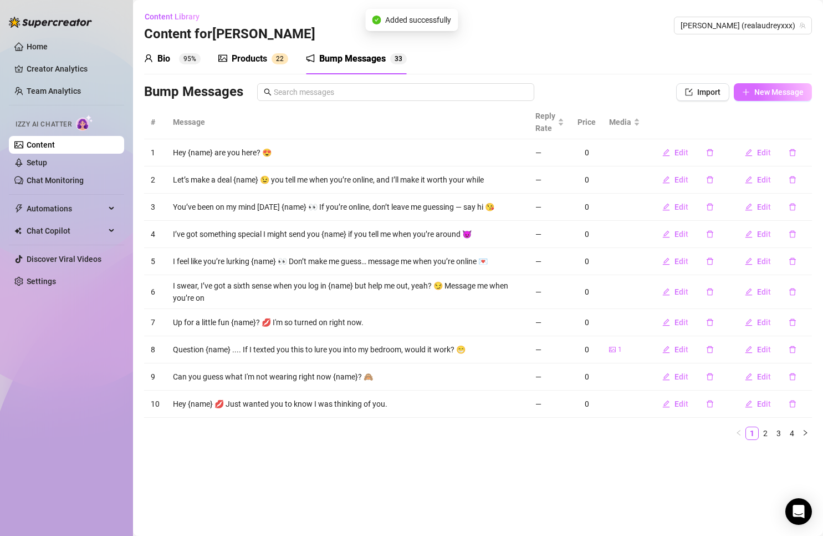
click at [787, 93] on span "New Message" at bounding box center [779, 92] width 49 height 9
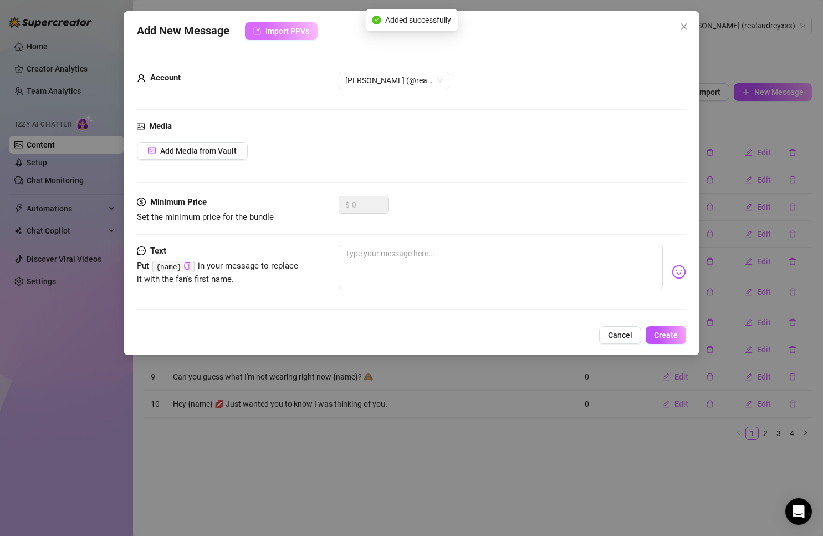
click at [264, 37] on button "Import PPVs" at bounding box center [281, 31] width 73 height 18
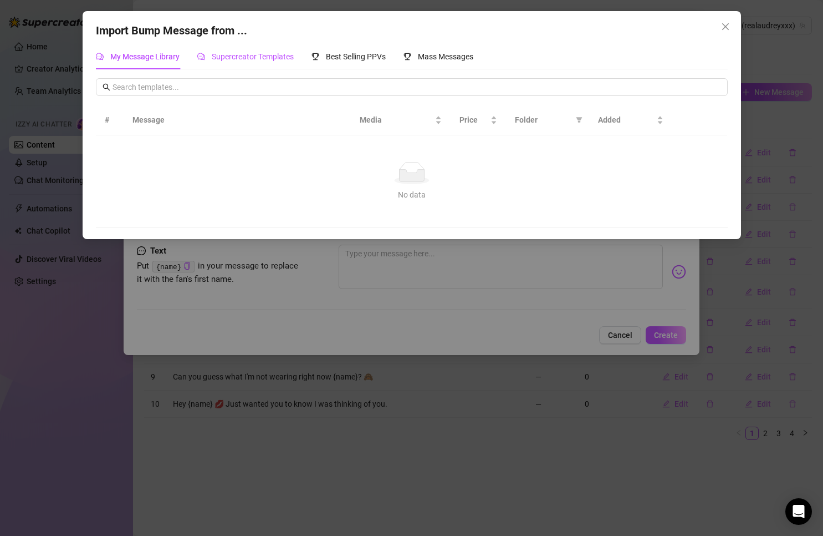
click at [223, 58] on span "Supercreator Templates" at bounding box center [253, 56] width 82 height 9
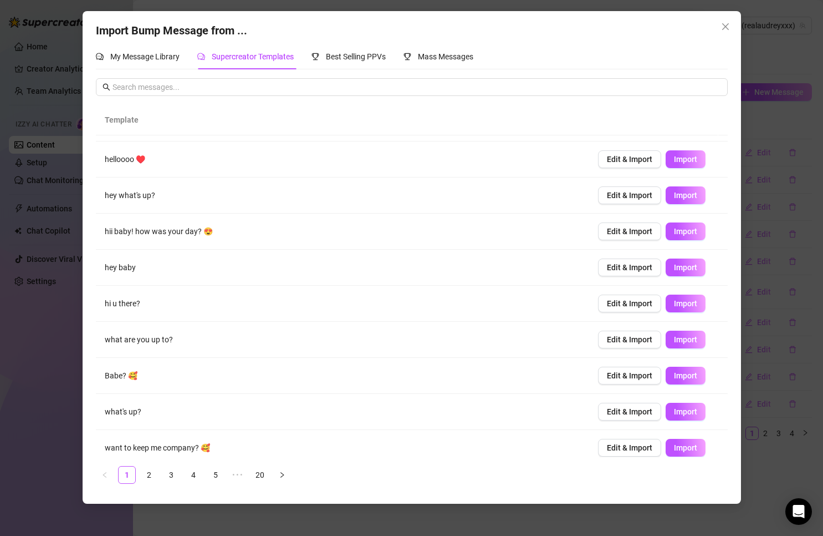
scroll to position [39, 0]
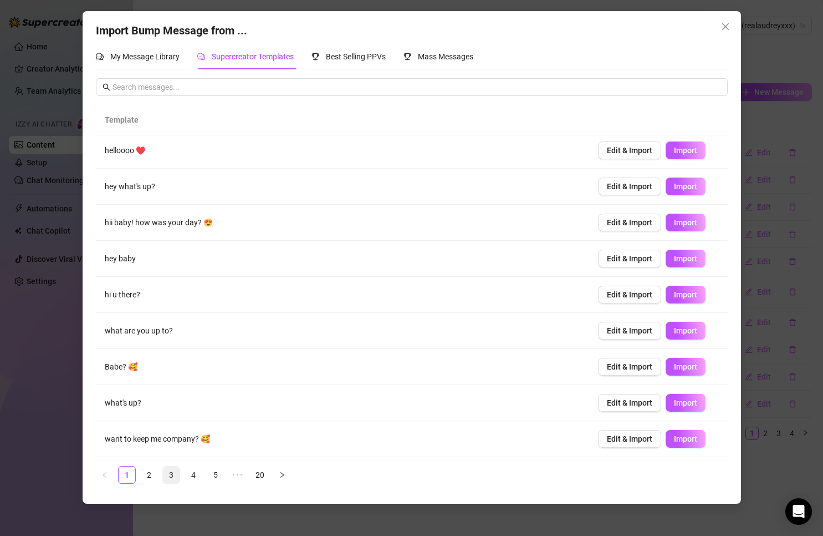
click at [176, 479] on link "3" at bounding box center [171, 474] width 17 height 17
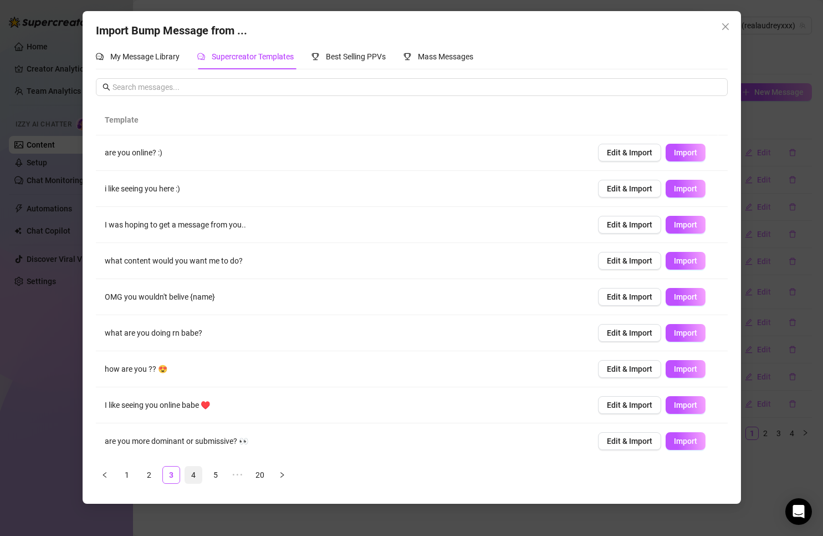
scroll to position [0, 0]
click at [199, 478] on link "4" at bounding box center [193, 474] width 17 height 17
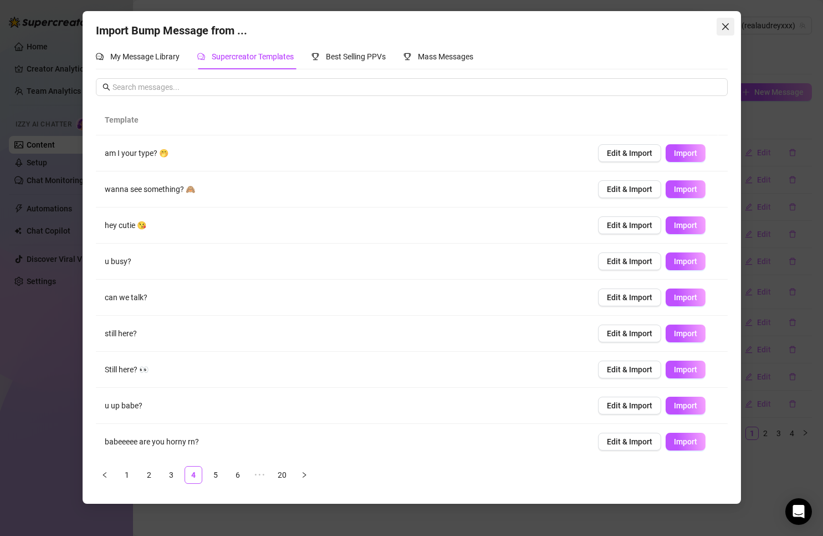
click at [725, 26] on icon "close" at bounding box center [725, 26] width 9 height 9
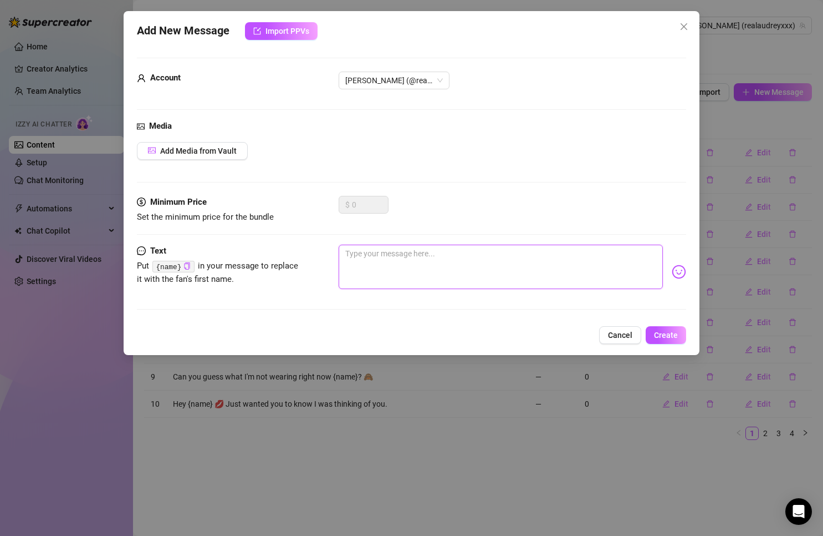
click at [375, 266] on textarea at bounding box center [501, 267] width 325 height 44
type textarea "T"
type textarea "Ta"
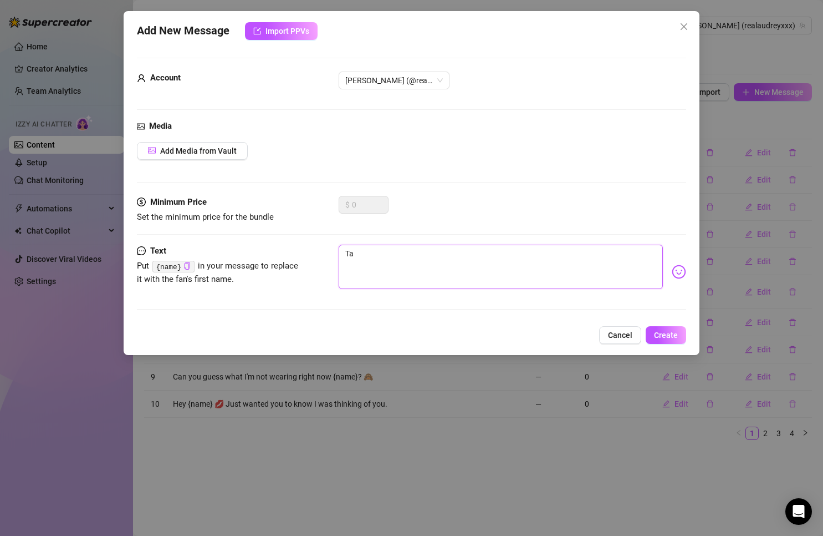
type textarea "Tal"
type textarea "Talk"
type textarea "Talki"
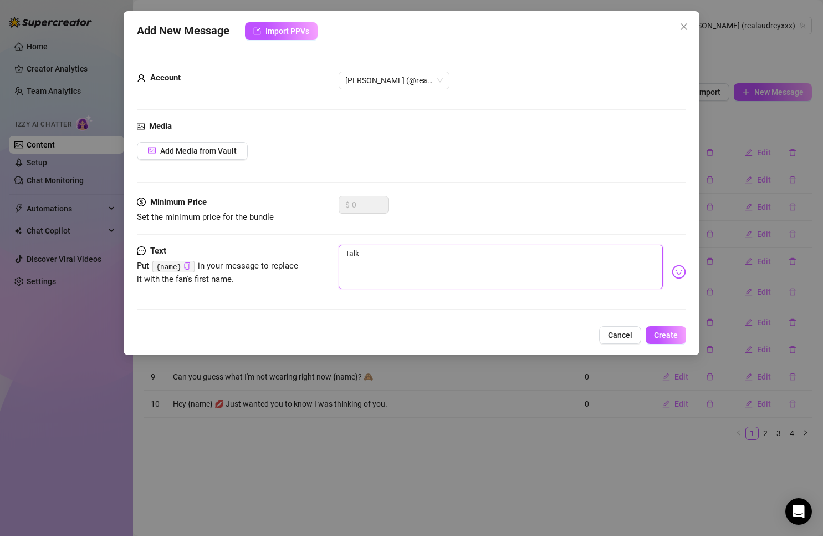
type textarea "Talki"
type textarea "Talkin"
type textarea "Talking"
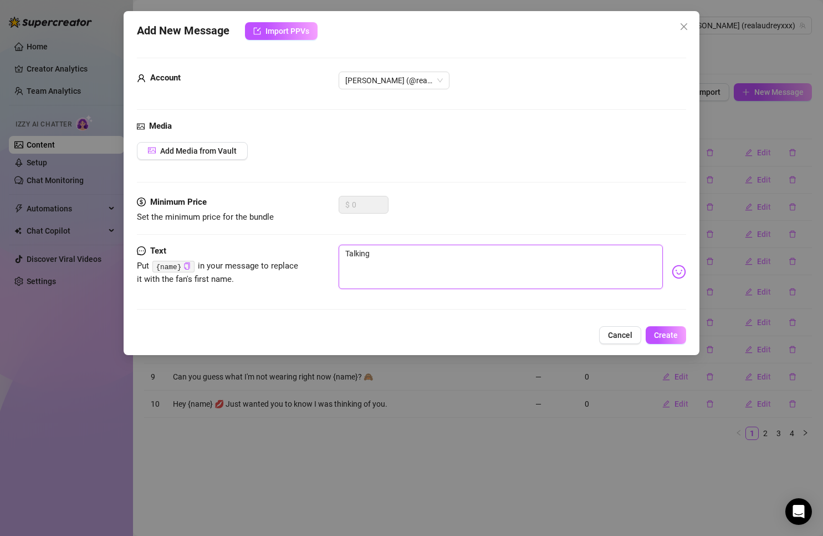
type textarea "Talking"
type textarea "Talking a"
type textarea "Talking ab"
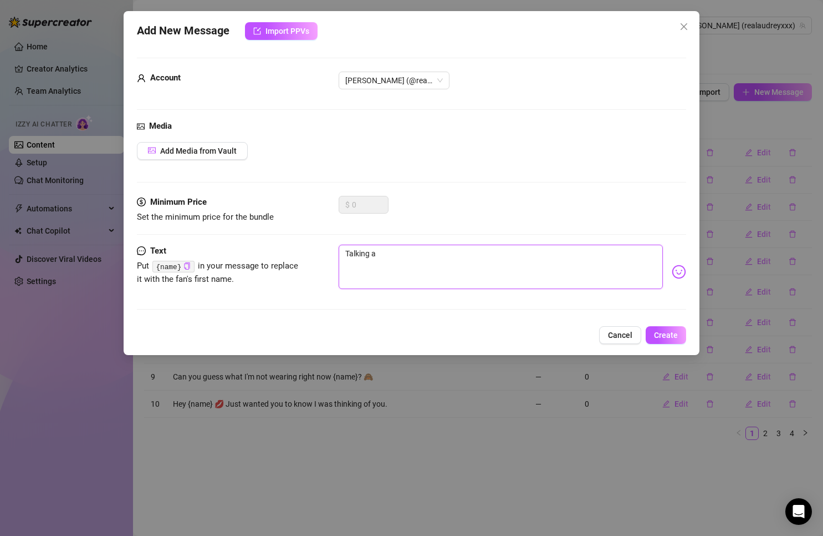
type textarea "Talking ab"
type textarea "Talking abo"
type textarea "Talking abou"
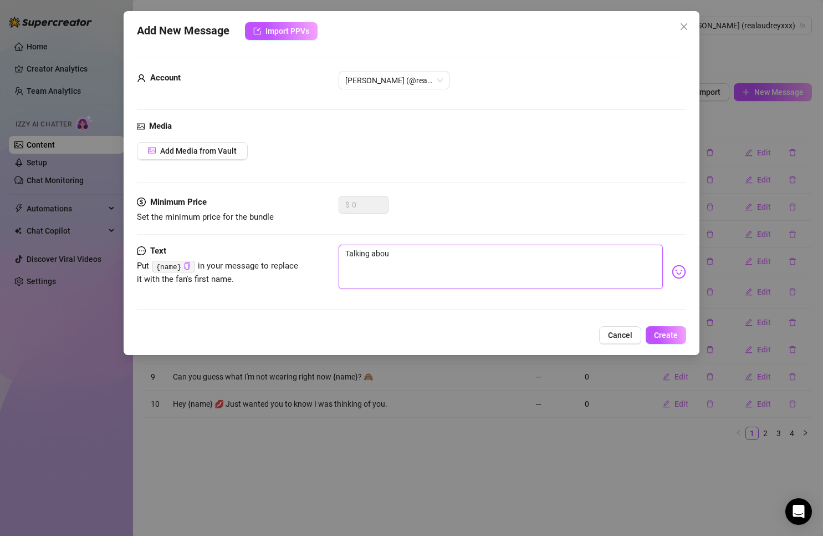
type textarea "Talking about"
type textarea "Talking about p"
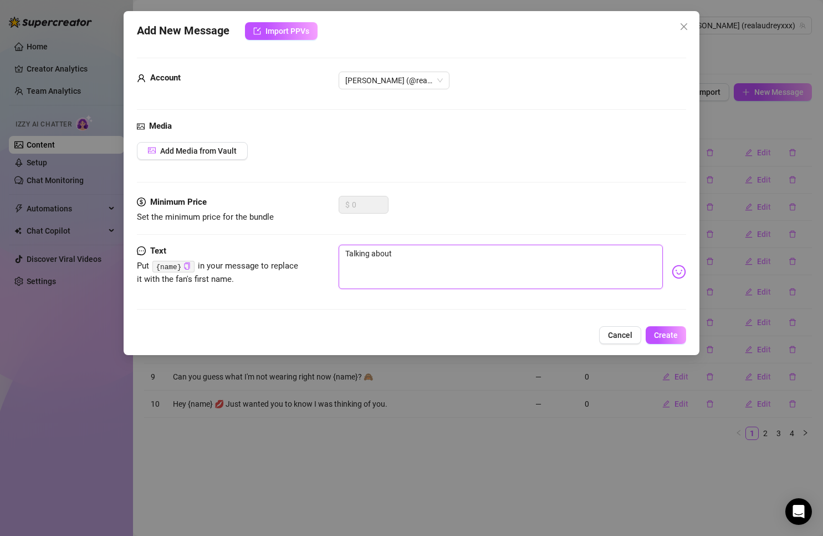
type textarea "Talking about p"
type textarea "Talking about pe"
type textarea "Talking about per"
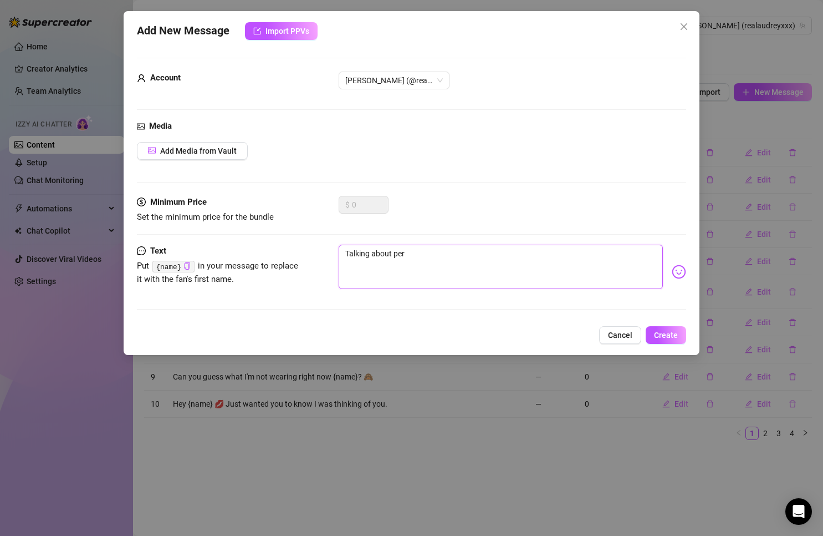
type textarea "Talking about perf"
type textarea "Talking about perfe"
type textarea "Talking about perfec"
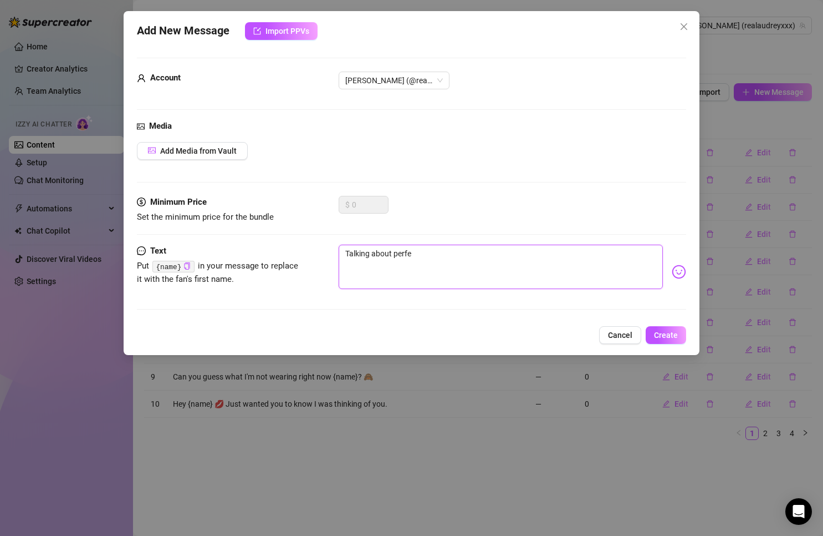
type textarea "Talking about perfec"
type textarea "Talking about perfect"
type textarea "Talking about perfectt"
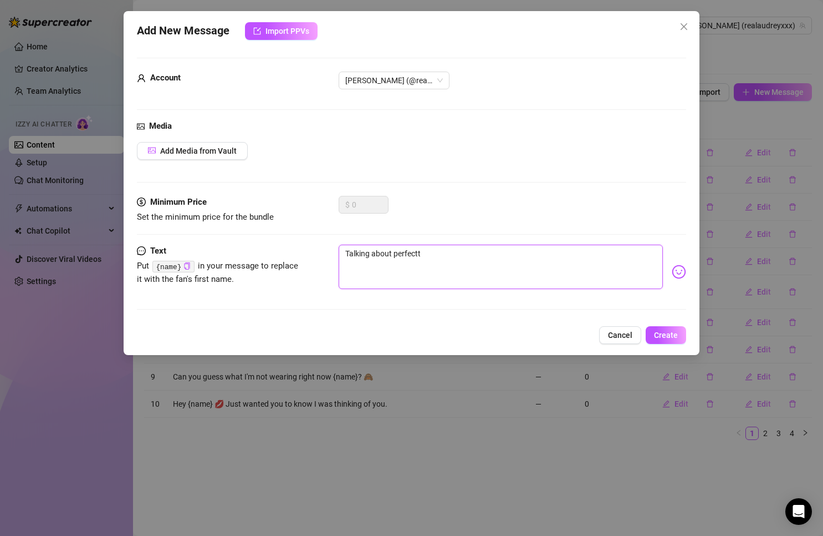
type textarea "Talking about perfectti"
type textarea "Talking about perfectt"
type textarea "Talking about perfect"
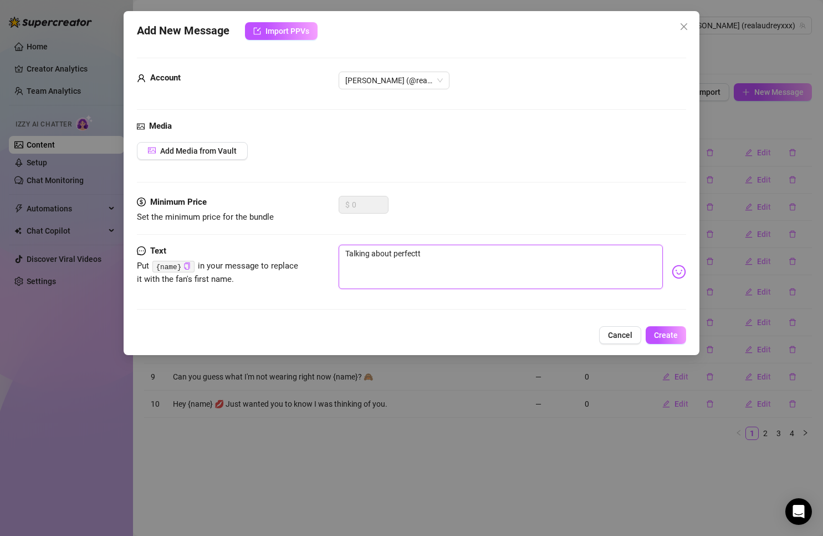
type textarea "Talking about perfect"
type textarea "Talking about perfect t"
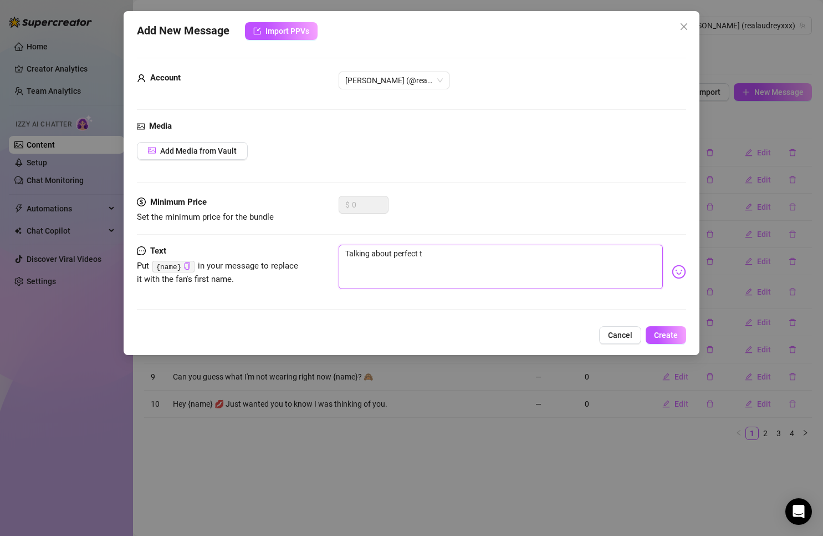
type textarea "Talking about perfect ti"
type textarea "Talking about perfect [PERSON_NAME]"
type textarea "Talking about perfect timi"
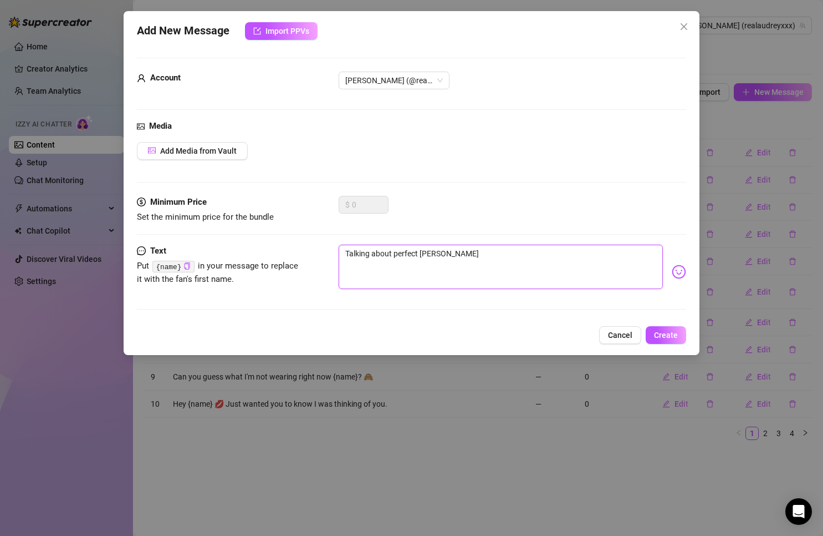
type textarea "Talking about perfect timi"
type textarea "Talking about perfect timin"
type textarea "Talking about perfect timing"
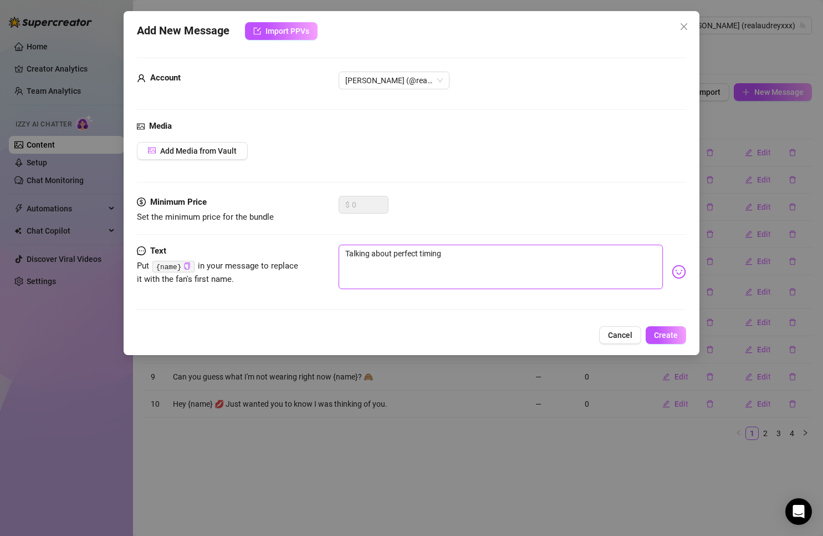
type textarea "Talking about perfect timing"
click at [190, 264] on code "{name}" at bounding box center [173, 267] width 42 height 12
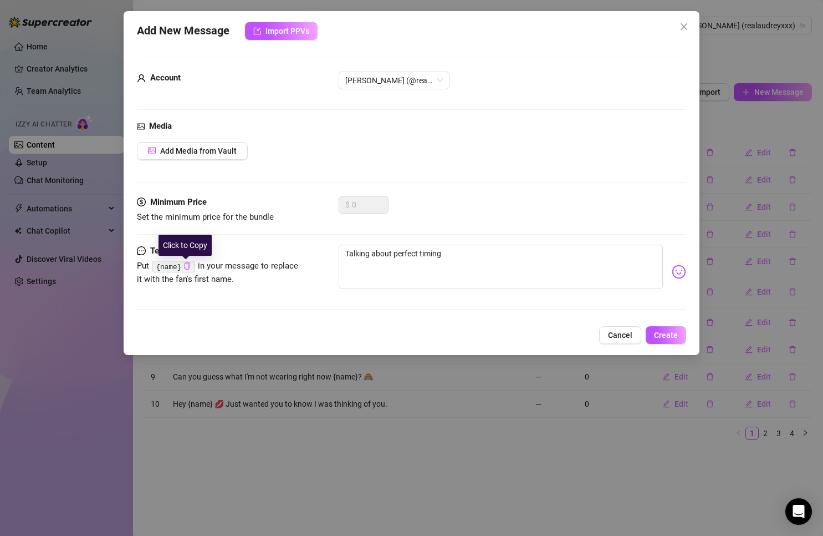
click at [185, 265] on icon "copy" at bounding box center [187, 265] width 7 height 7
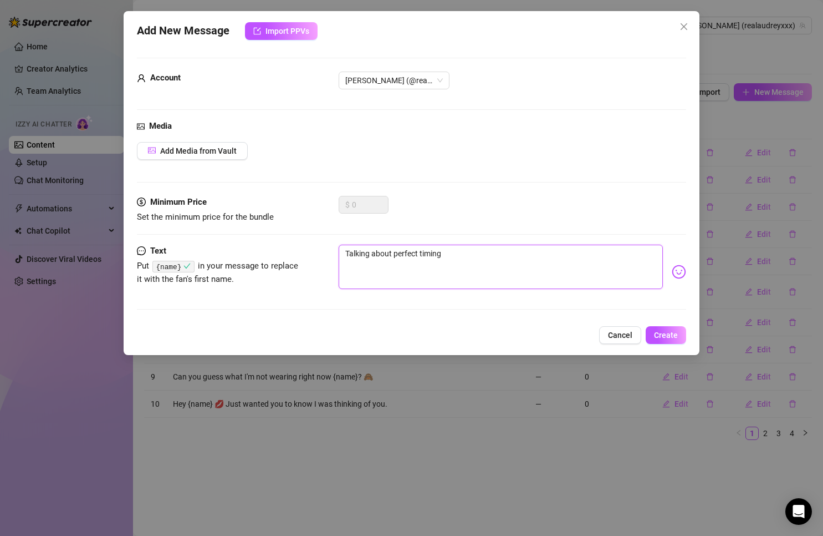
click at [507, 262] on textarea "Talking about perfect timing" at bounding box center [501, 267] width 325 height 44
paste textarea "{name}"
type textarea "Talking about perfect timing {name}"
type textarea "Talking about perfect timing {name}."
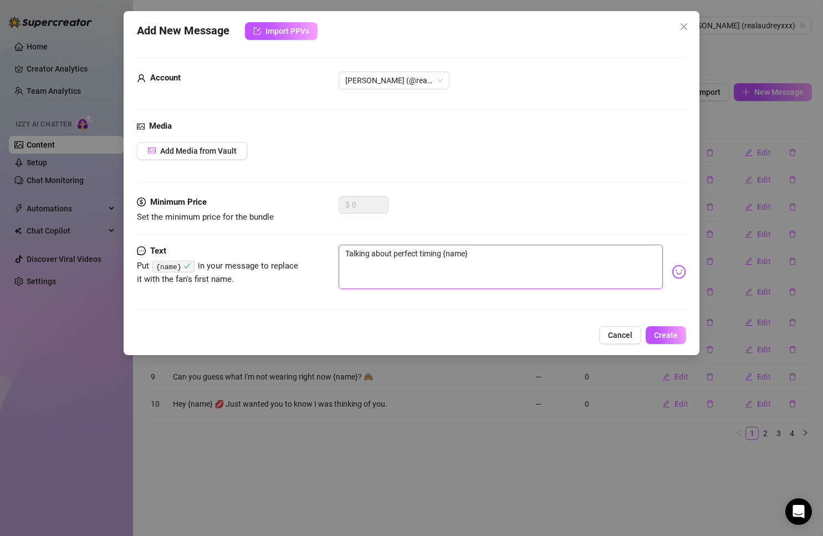
type textarea "Talking about perfect timing {name}."
type textarea "Talking about perfect timing {name}. I"
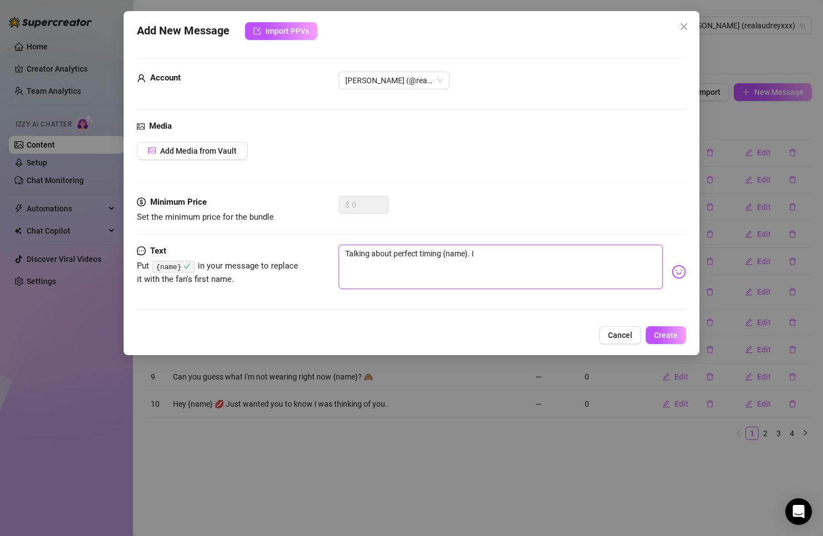
type textarea "Talking about perfect timing {name}. I"
type textarea "Talking about perfect timing {name}. I w"
type textarea "Talking about perfect timing {name}. I wa"
type textarea "Talking about perfect timing {name}. I was"
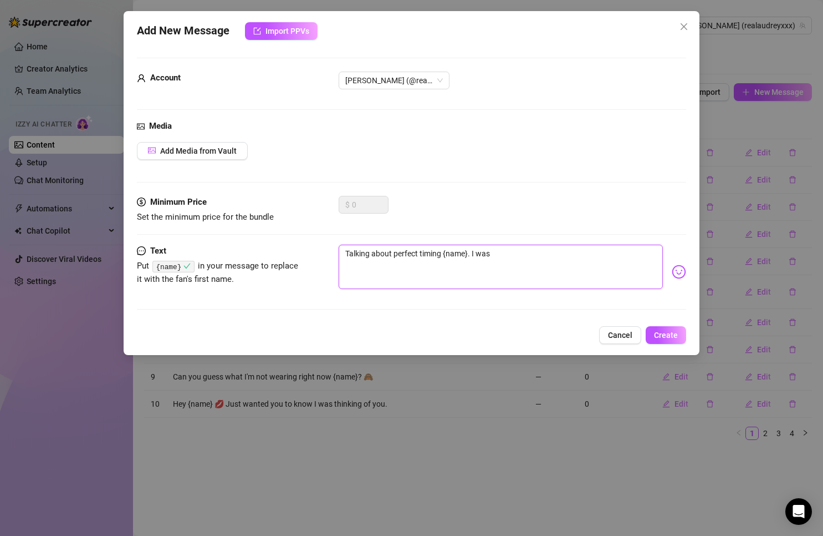
type textarea "Talking about perfect timing {name}. I was"
type textarea "Talking about perfect timing {name}. I was j"
type textarea "Talking about perfect timing {name}. I was ju"
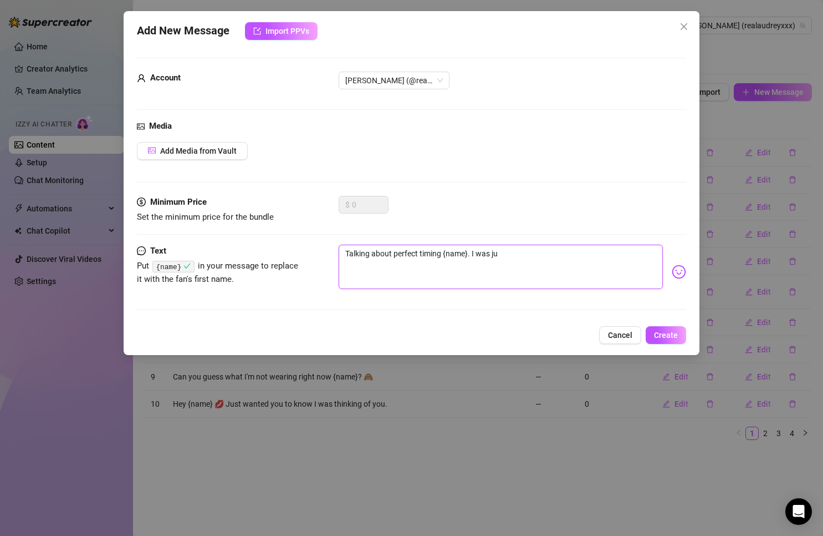
type textarea "Talking about perfect timing {name}. I was jus"
type textarea "Talking about perfect timing {name}. I was just"
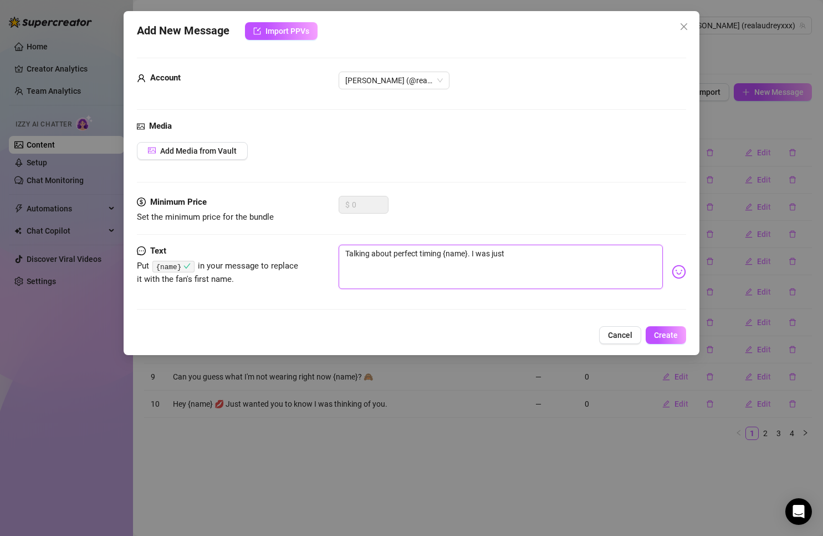
type textarea "Talking about perfect timing {name}. I was just"
type textarea "Talking about perfect timing {name}. I was just t"
type textarea "Talking about perfect timing {name}. I was just th"
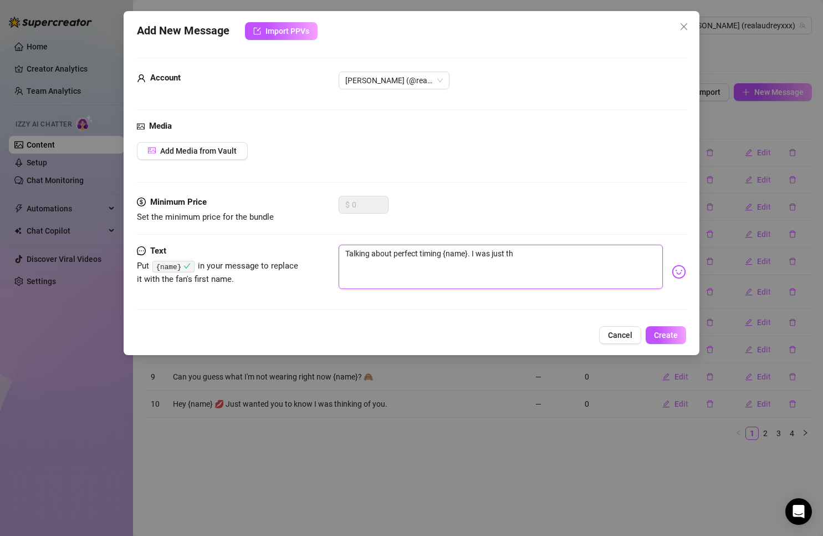
type textarea "Talking about perfect timing {name}. I was just thi"
type textarea "Talking about perfect timing {name}. I was just thin"
type textarea "Talking about perfect timing {name}. I was just thini"
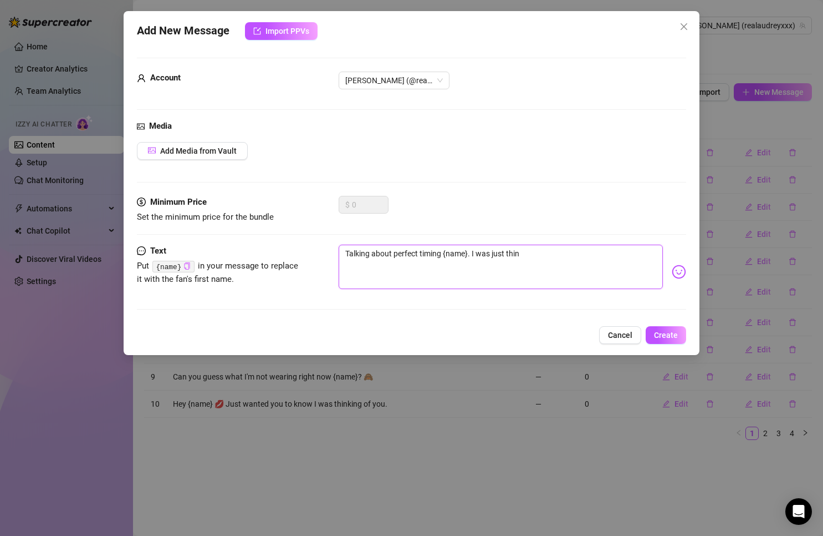
type textarea "Talking about perfect timing {name}. I was just thini"
type textarea "Talking about perfect timing {name}. I was just thinin"
type textarea "Talking about perfect timing {name}. I was just thini"
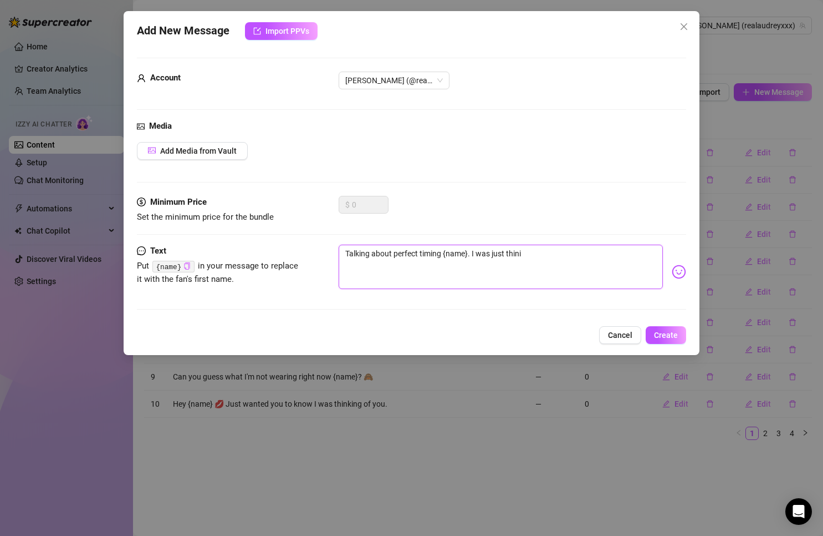
type textarea "Talking about perfect timing {name}. I was just thin"
type textarea "Talking about perfect timing {name}. I was just think"
type textarea "Talking about perfect timing {name}. I was just thinki"
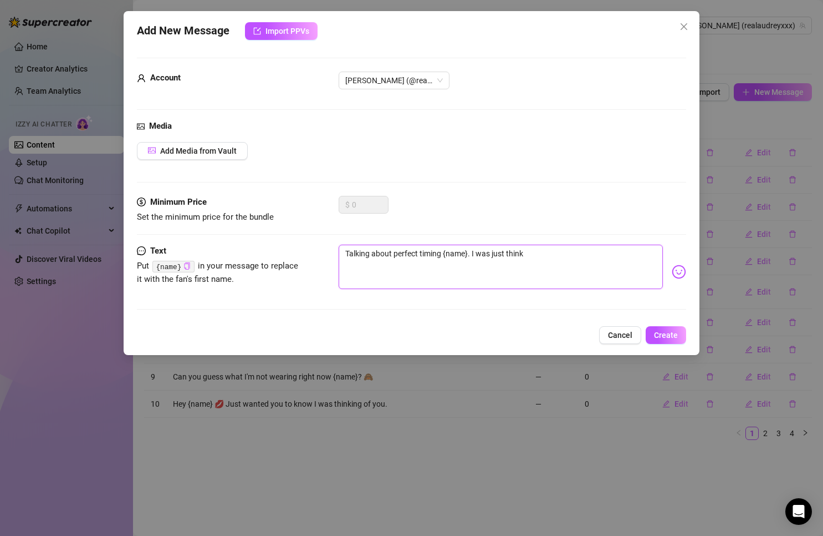
type textarea "Talking about perfect timing {name}. I was just thinki"
type textarea "Talking about perfect timing {name}. I was just thinkin"
type textarea "Talking about perfect timing {name}. I was just thinking"
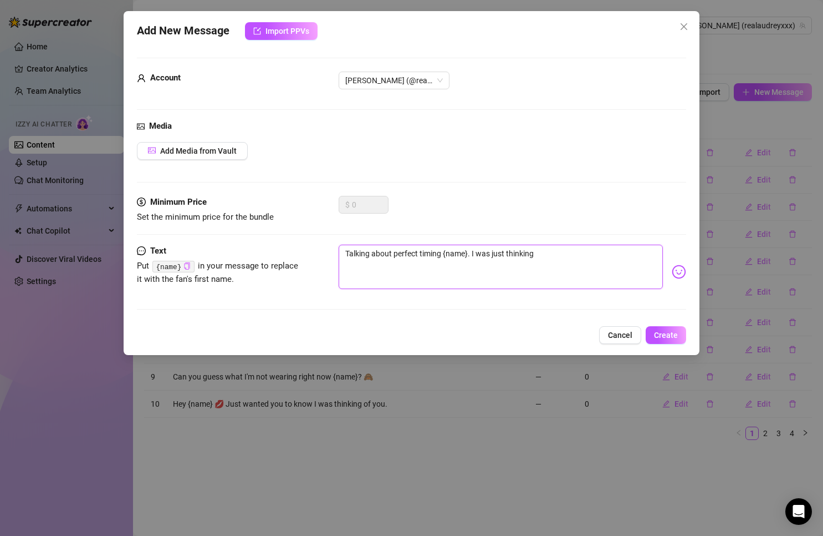
type textarea "Talking about perfect timing {name}. I was just thinking"
type textarea "Talking about perfect timing {name}. I was just thinking o"
type textarea "Talking about perfect timing {name}. I was just thinking of"
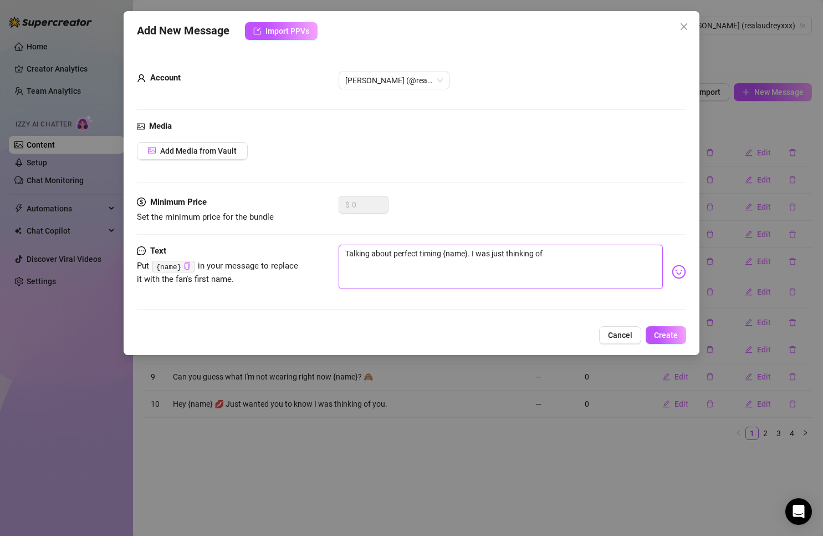
type textarea "Talking about perfect timing {name}. I was just thinking of"
type textarea "Talking about perfect timing {name}. I was just thinking of y"
type textarea "Talking about perfect timing {name}. I was just thinking of yo"
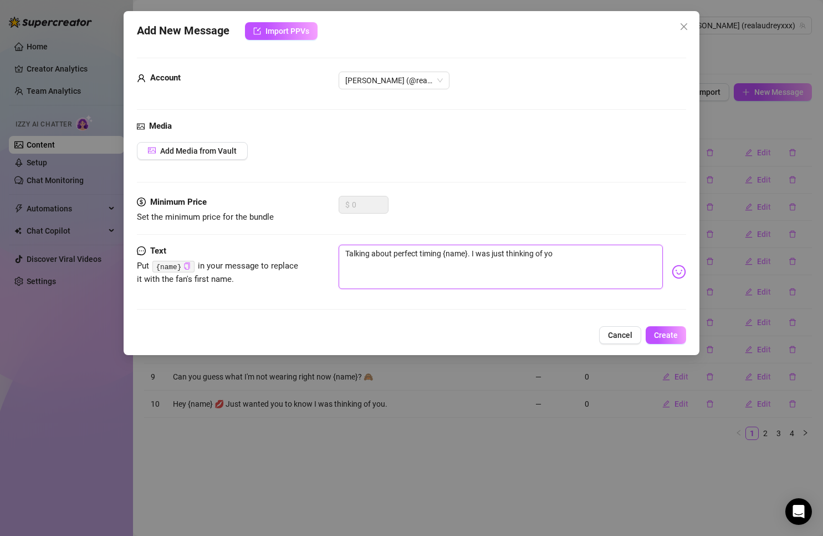
type textarea "Talking about perfect timing {name}. I was just thinking of you"
type textarea "Talking about perfect timing {name}. I was just thinking of you."
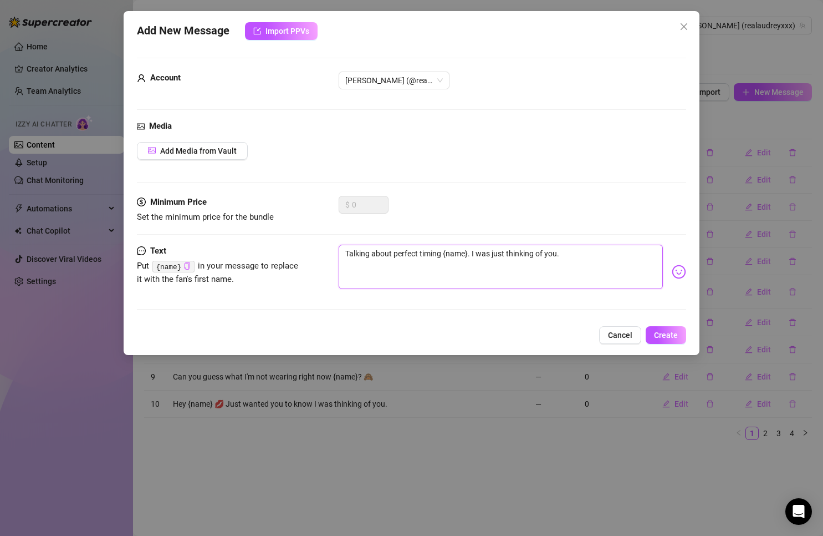
type textarea "Talking about perfect timing {name}. I was just thinking of you."
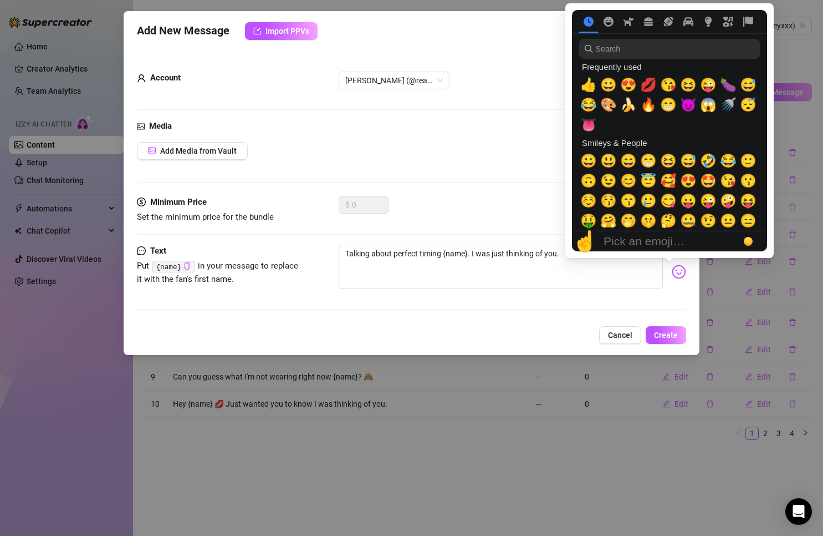
click at [672, 269] on img at bounding box center [679, 271] width 14 height 14
click at [648, 52] on input "search" at bounding box center [670, 49] width 182 height 20
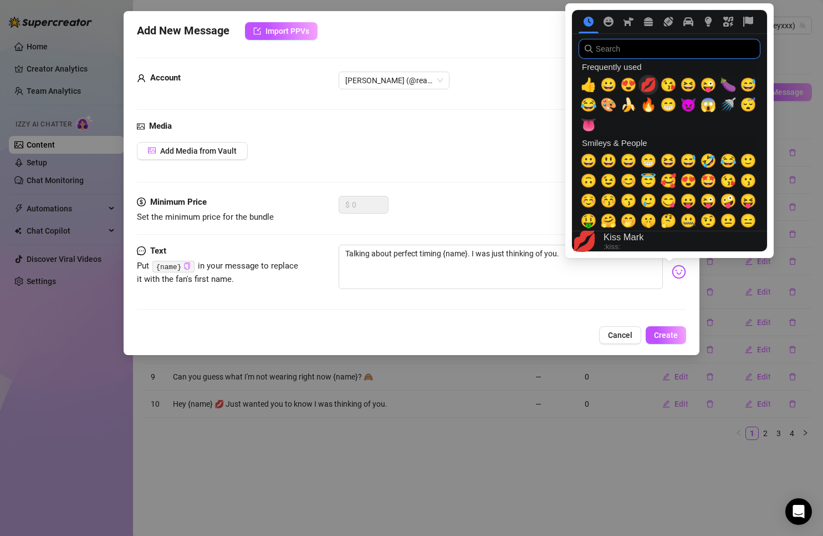
click at [642, 83] on span "💋" at bounding box center [648, 85] width 17 height 16
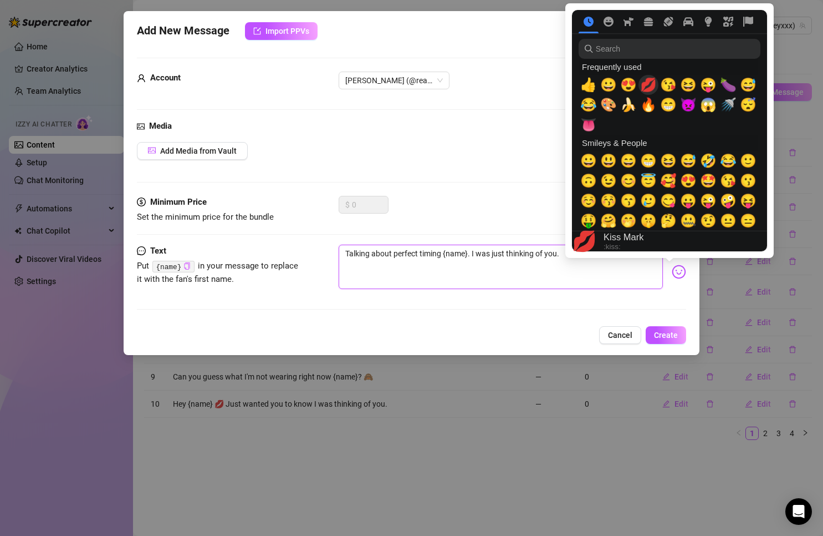
type textarea "Talking about perfect timing {name}. I was just thinking of you. 💋"
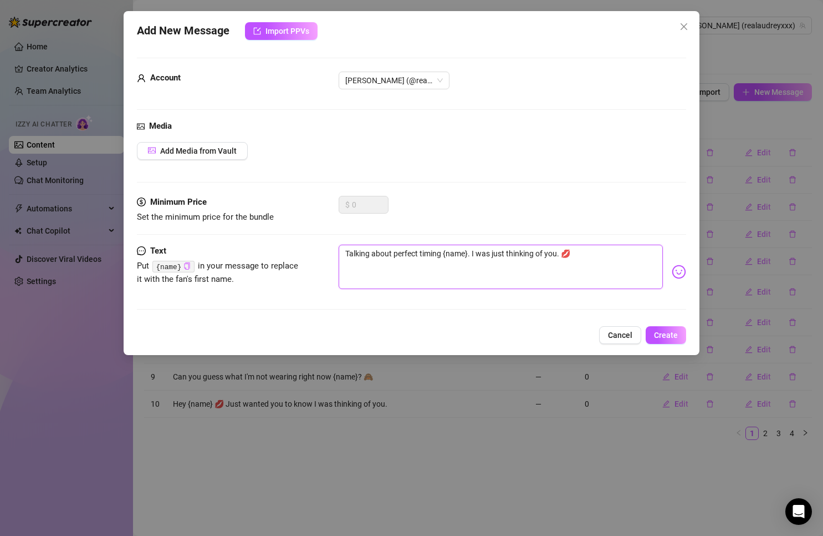
click at [463, 269] on textarea "Talking about perfect timing {name}. I was just thinking of you. 💋" at bounding box center [501, 267] width 325 height 44
type textarea "Talking about perfect timing {name}. I was just thinking of you. 💋"
drag, startPoint x: 661, startPoint y: 332, endPoint x: 490, endPoint y: 337, distance: 171.4
click at [658, 332] on span "Create" at bounding box center [666, 334] width 24 height 9
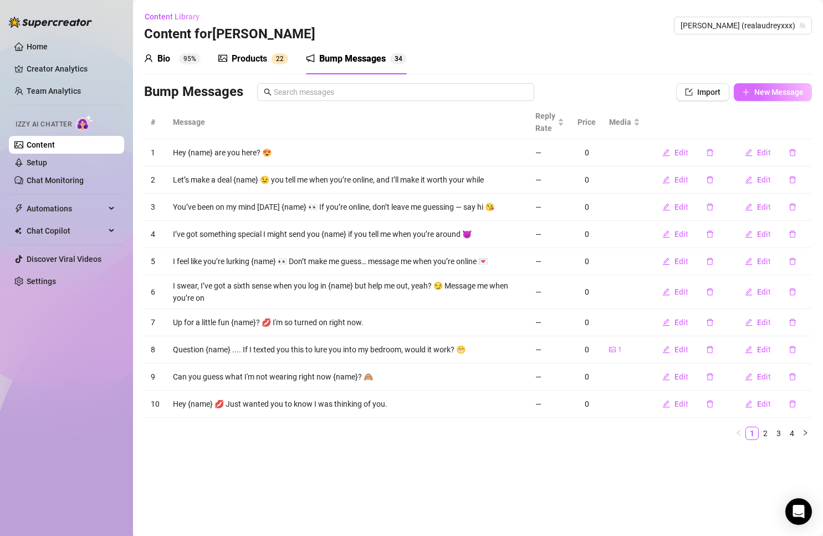
click at [776, 96] on span "New Message" at bounding box center [779, 92] width 49 height 9
type textarea "Type your message here..."
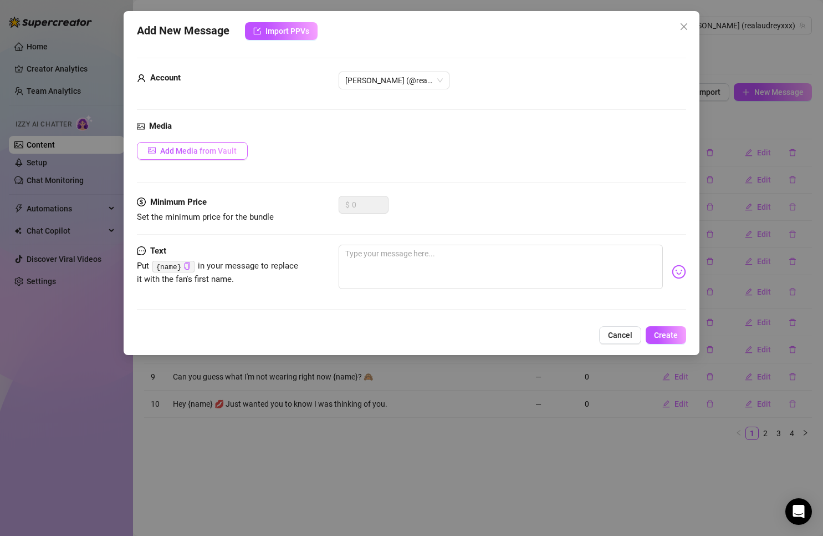
click at [198, 159] on button "Add Media from Vault" at bounding box center [192, 151] width 111 height 18
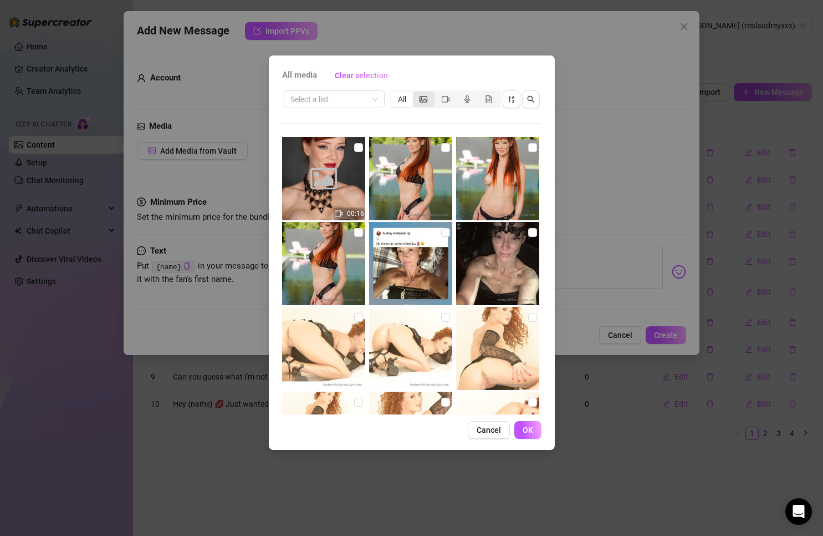
click at [424, 95] on span "segmented control" at bounding box center [424, 99] width 8 height 9
click at [416, 93] on input "segmented control" at bounding box center [416, 93] width 0 height 0
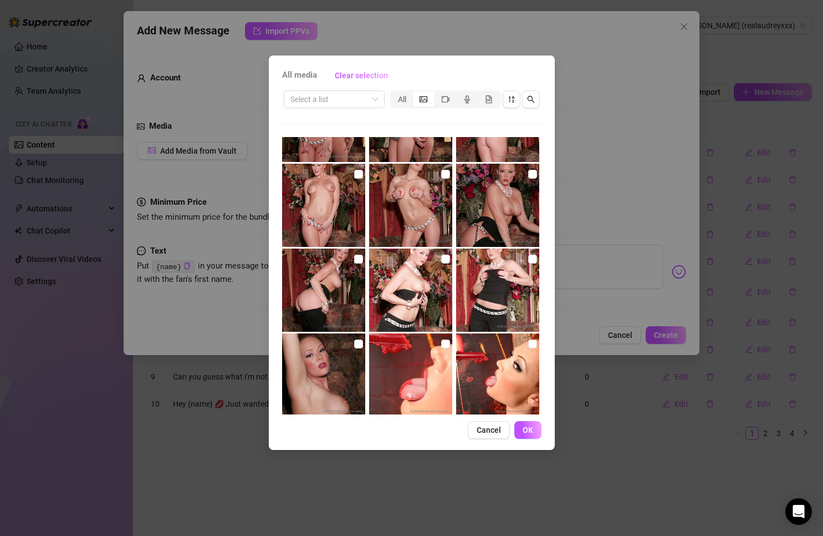
scroll to position [3812, 0]
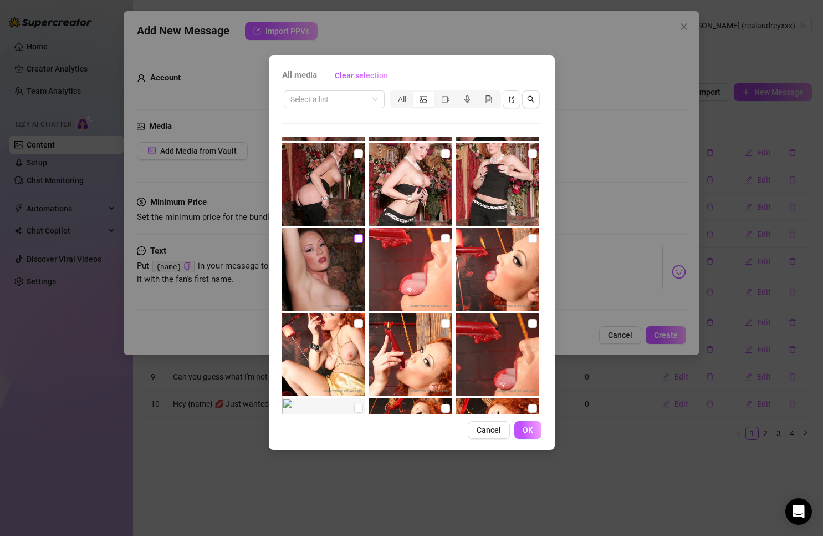
click at [356, 238] on input "checkbox" at bounding box center [358, 238] width 9 height 9
checkbox input "true"
click at [535, 426] on button "OK" at bounding box center [528, 430] width 27 height 18
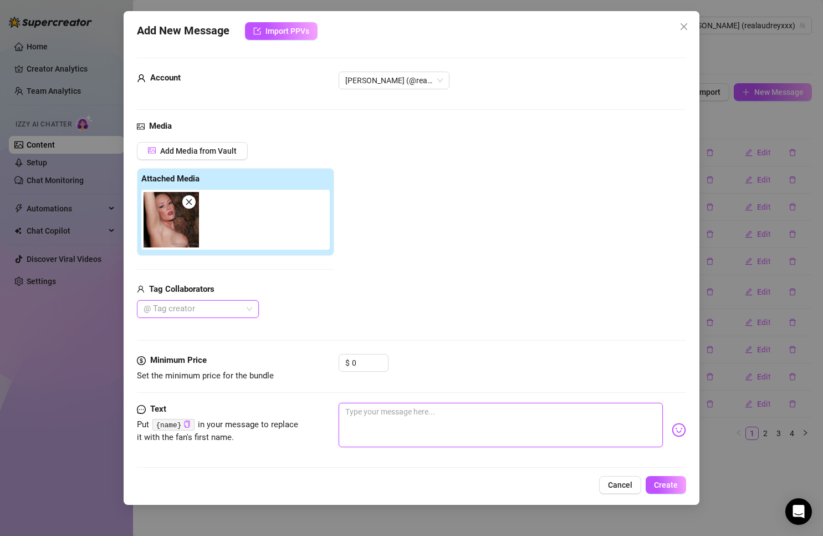
click at [412, 421] on textarea at bounding box center [501, 425] width 325 height 44
type textarea "I"
type textarea "I'"
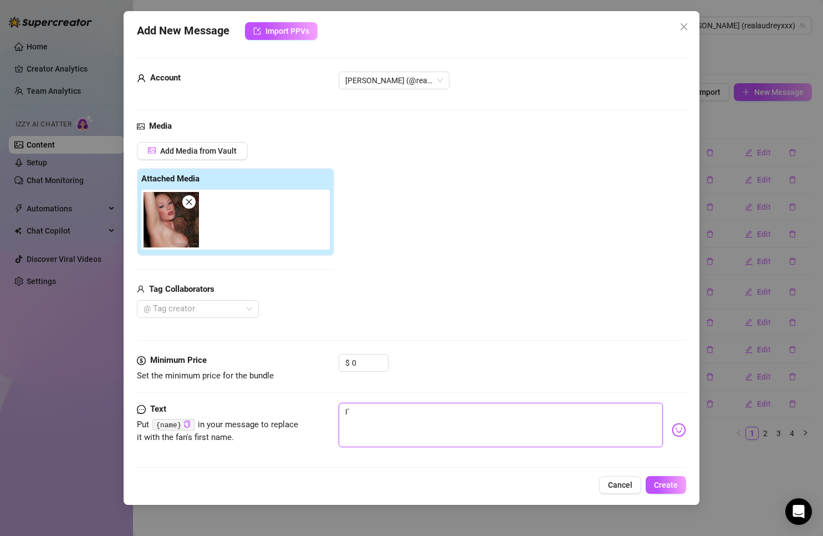
type textarea "I'v"
type textarea "I've"
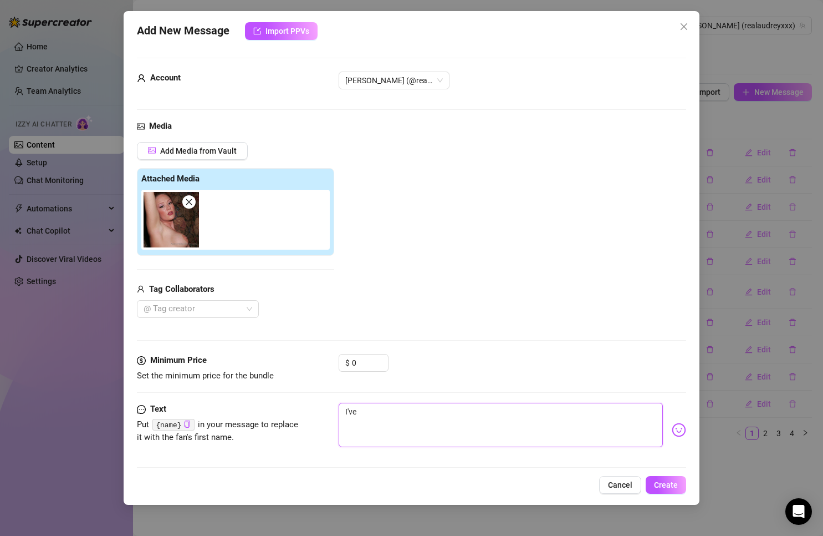
type textarea "I've"
type textarea "I've h"
type textarea "I've ha"
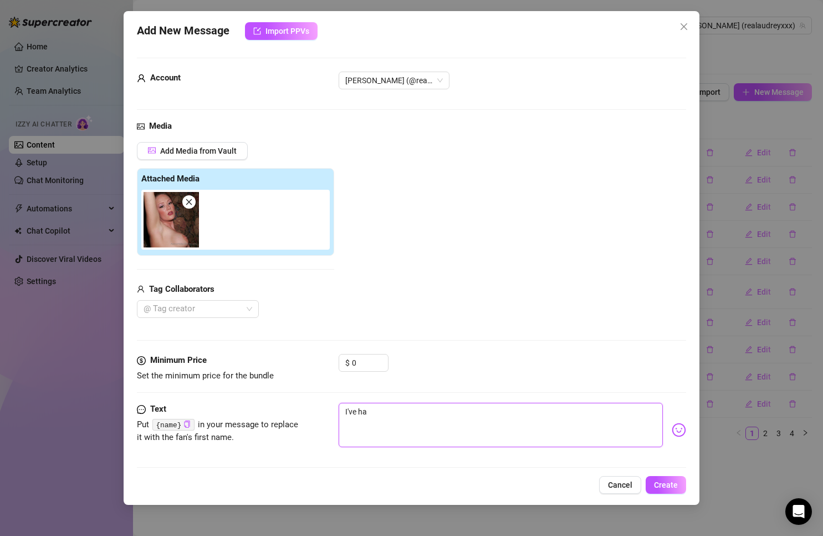
type textarea "I've hav"
type textarea "I've have"
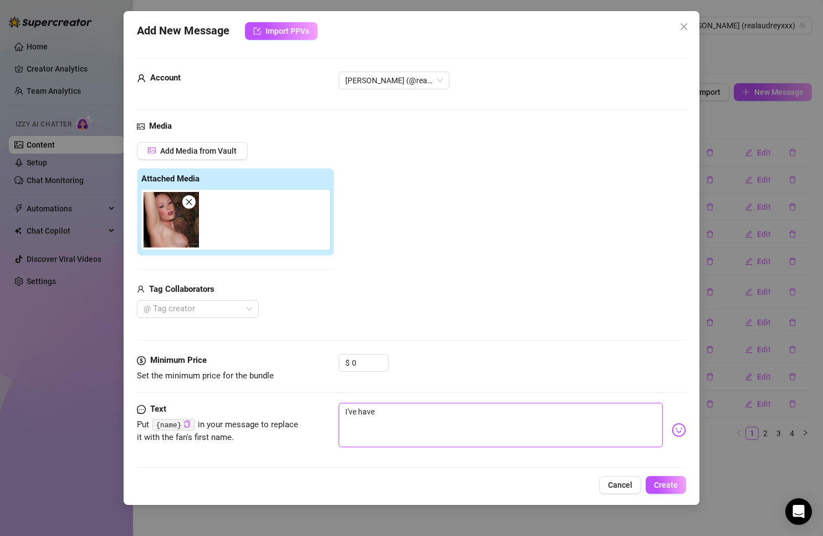
type textarea "I've have"
type textarea "I've have s"
type textarea "I've have so"
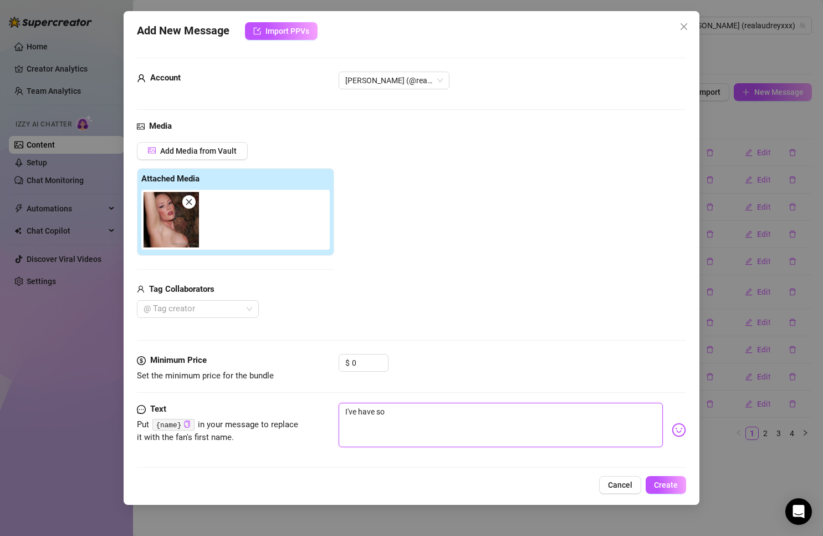
type textarea "I've have som"
type textarea "I've have some"
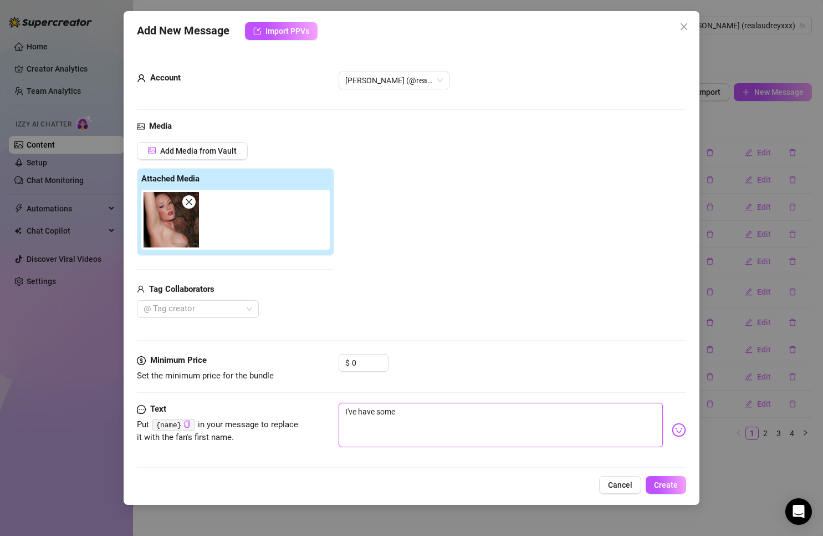
type textarea "I've have some v"
type textarea "I've have some ve"
type textarea "I've have some ver"
click at [192, 416] on div "Text Put {name} in your message to replace it with the fan's first name." at bounding box center [220, 424] width 166 height 42
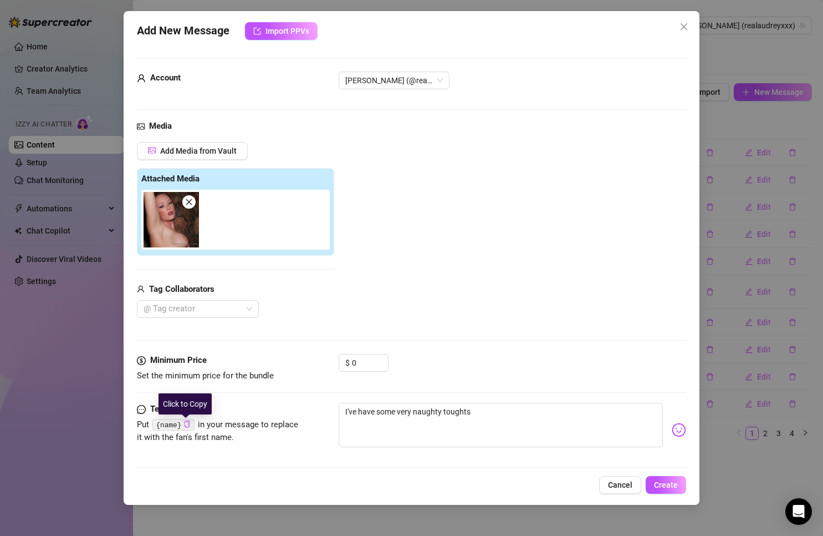
click at [188, 423] on icon "copy" at bounding box center [187, 423] width 7 height 7
click at [570, 424] on textarea "I've have some very naughty toughts" at bounding box center [501, 425] width 325 height 44
click at [451, 414] on textarea "I've have some very naughty toughts" at bounding box center [501, 425] width 325 height 44
click at [187, 423] on icon "copy" at bounding box center [188, 423] width 6 height 7
click at [584, 429] on textarea "I've have some very naughty thoughts" at bounding box center [501, 425] width 325 height 44
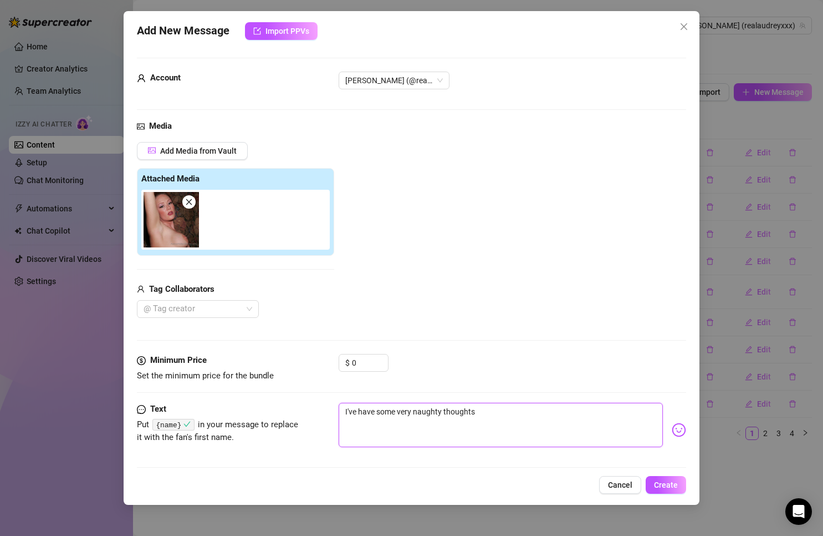
paste textarea "{name}"
click at [675, 429] on img at bounding box center [679, 430] width 14 height 14
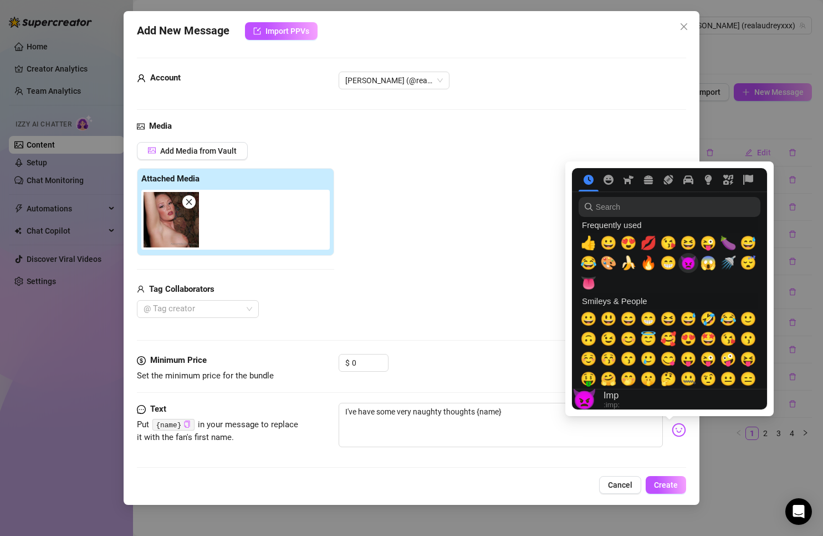
drag, startPoint x: 685, startPoint y: 262, endPoint x: 677, endPoint y: 267, distance: 9.4
click at [684, 263] on span "👿" at bounding box center [688, 263] width 17 height 16
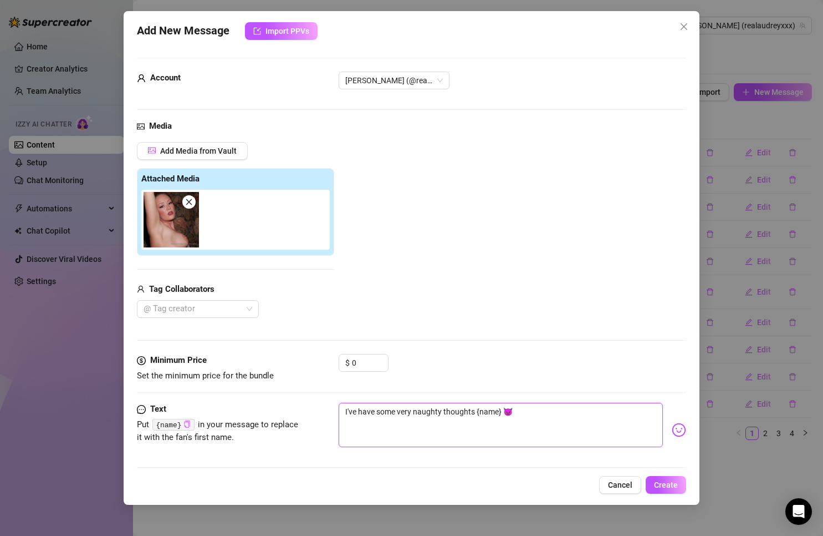
click at [529, 415] on textarea "I've have some very naughty thoughts {name} 👿" at bounding box center [501, 425] width 325 height 44
click at [564, 413] on textarea "I've have some very naughty thoughts {name} 👿" at bounding box center [501, 425] width 325 height 44
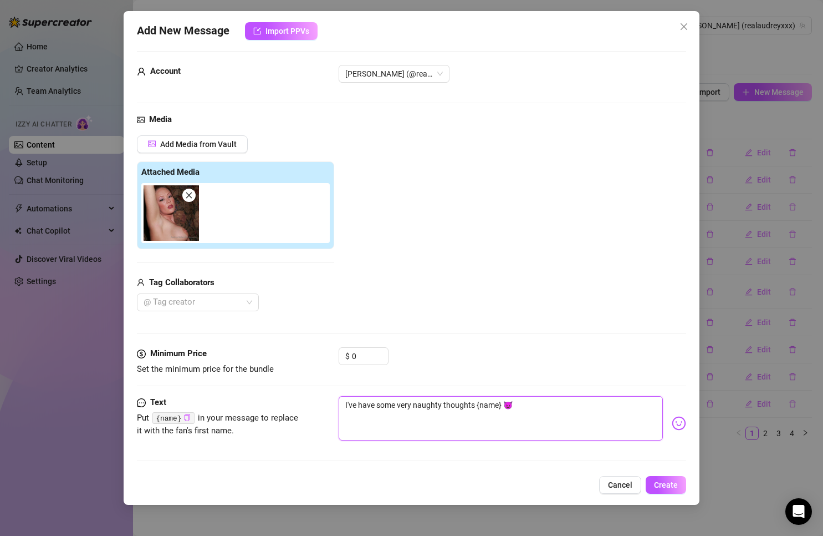
scroll to position [8, 0]
click at [670, 487] on span "Create" at bounding box center [666, 484] width 24 height 9
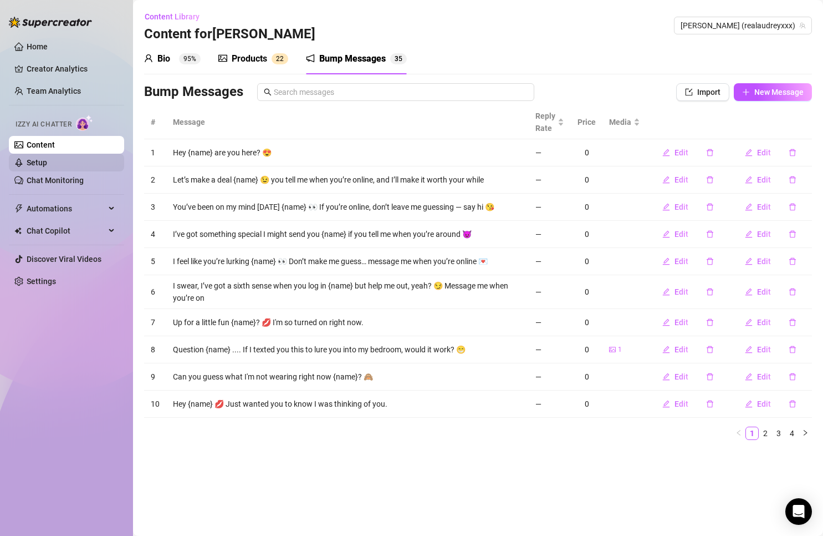
click at [47, 158] on link "Setup" at bounding box center [37, 162] width 21 height 9
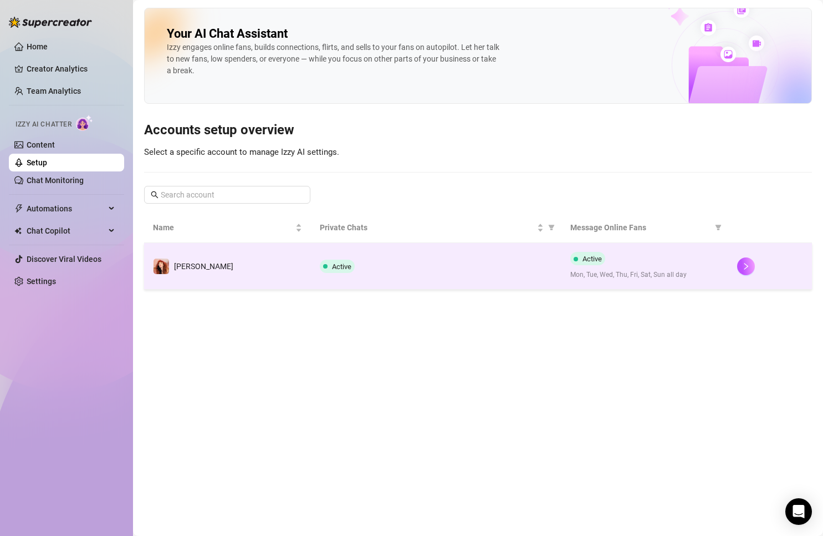
click at [203, 269] on td "[PERSON_NAME]" at bounding box center [227, 266] width 167 height 47
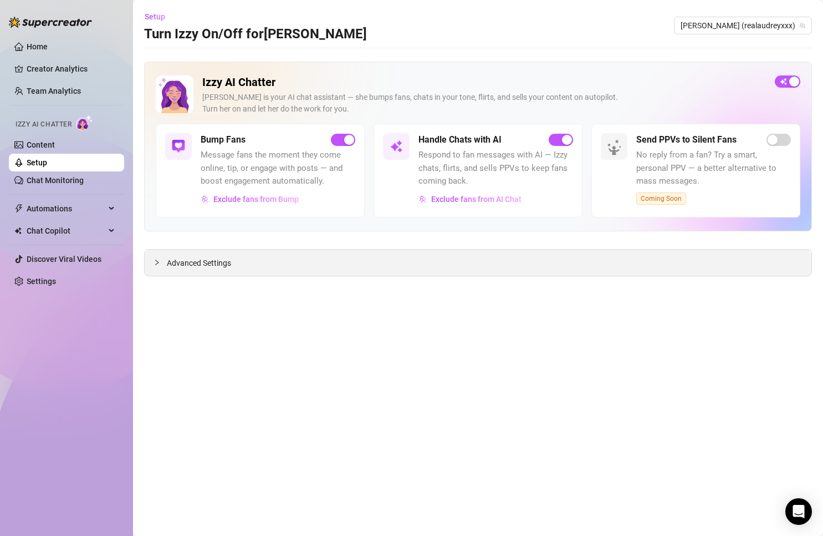
click at [172, 266] on span "Advanced Settings" at bounding box center [199, 263] width 64 height 12
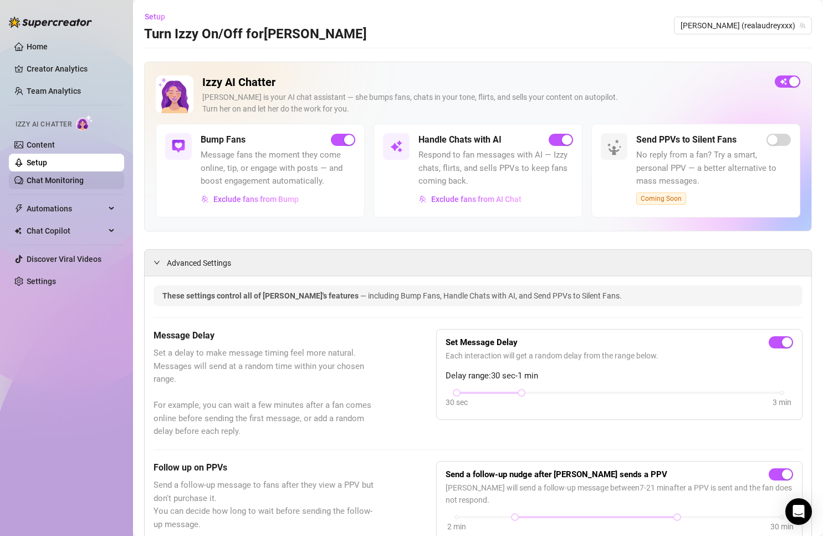
click at [58, 179] on link "Chat Monitoring" at bounding box center [55, 180] width 57 height 9
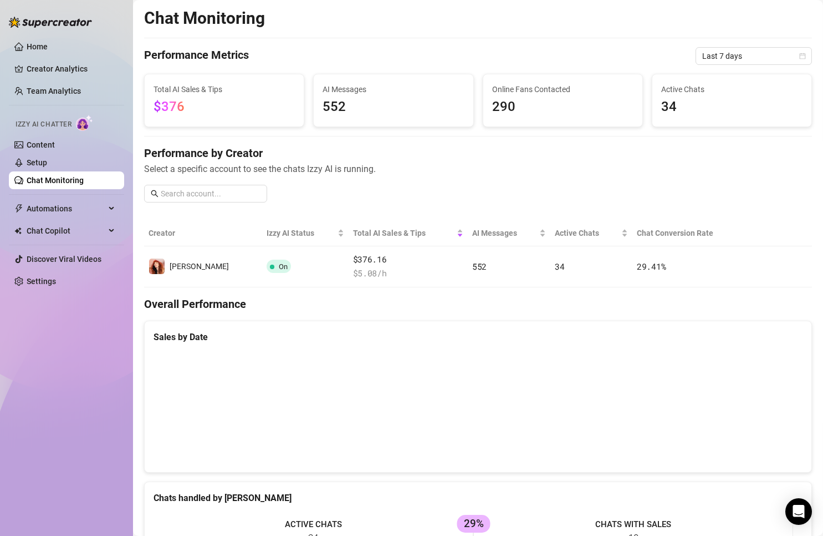
drag, startPoint x: 622, startPoint y: 362, endPoint x: 508, endPoint y: 378, distance: 114.8
click at [621, 363] on canvas at bounding box center [474, 407] width 640 height 111
